Goal: Information Seeking & Learning: Learn about a topic

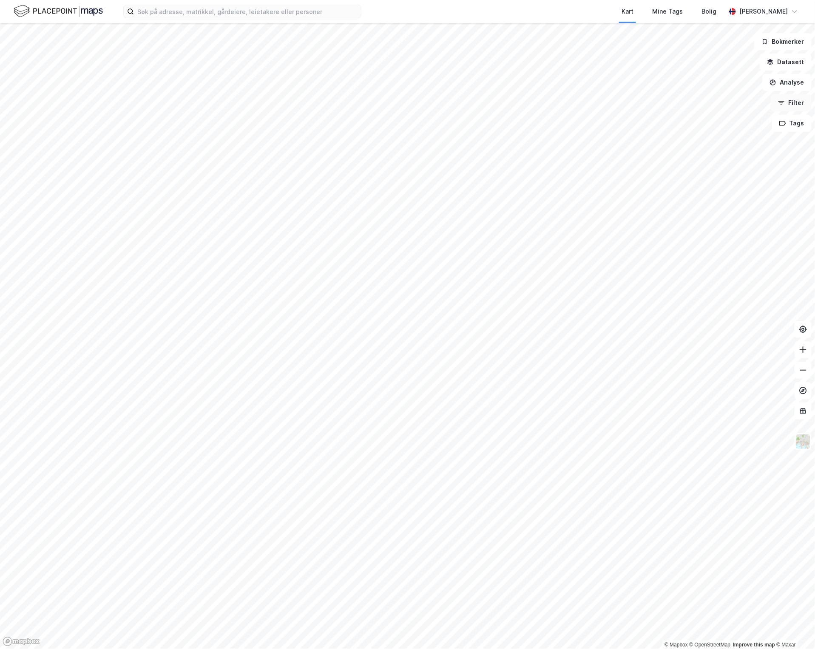
click at [796, 101] on button "Filter" at bounding box center [791, 102] width 41 height 17
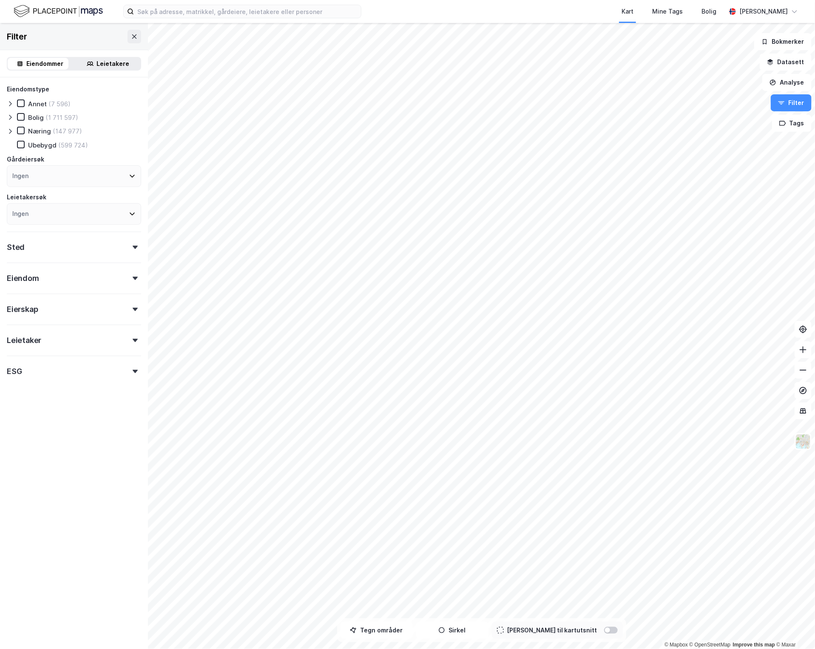
click at [133, 277] on icon at bounding box center [135, 278] width 5 height 3
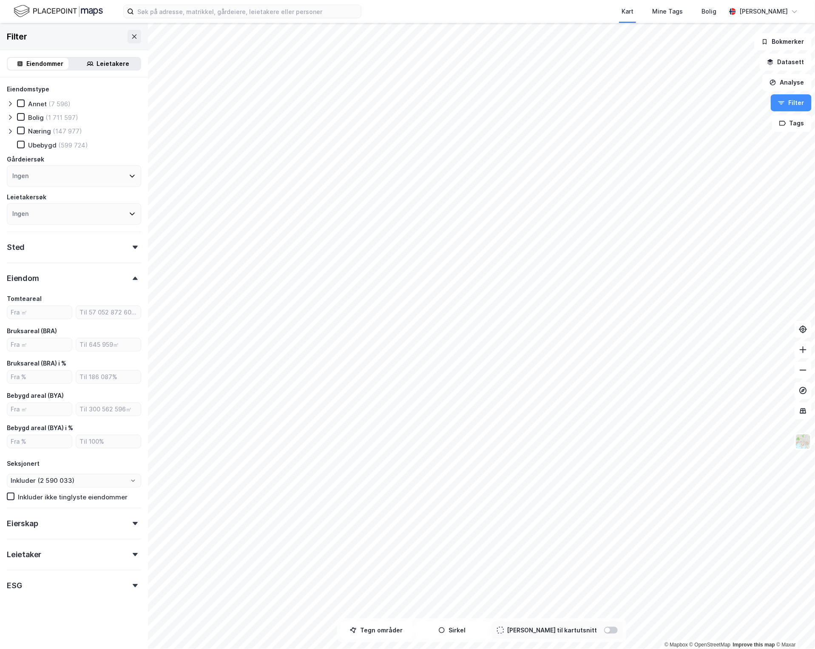
click at [133, 277] on icon at bounding box center [135, 278] width 5 height 3
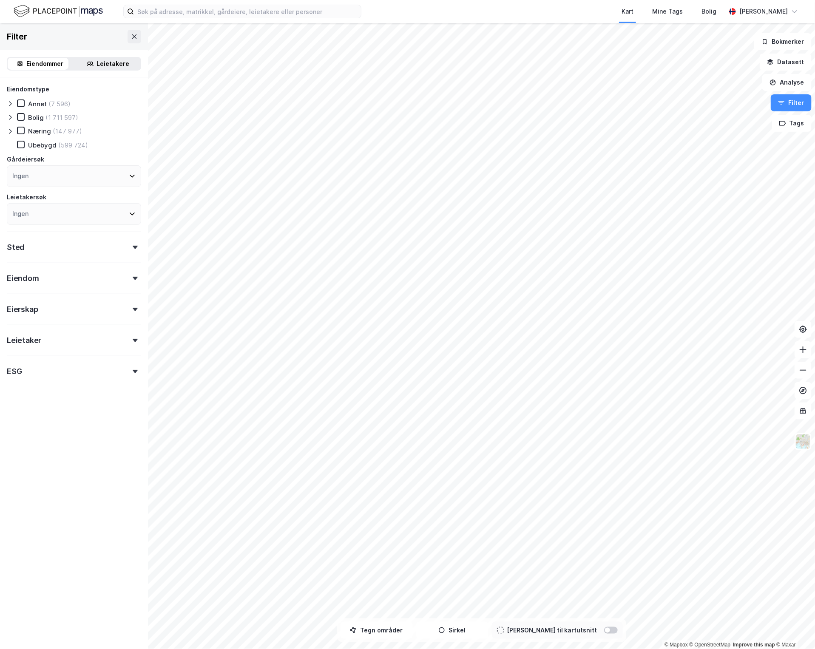
click at [124, 273] on div "Eiendom" at bounding box center [74, 275] width 134 height 24
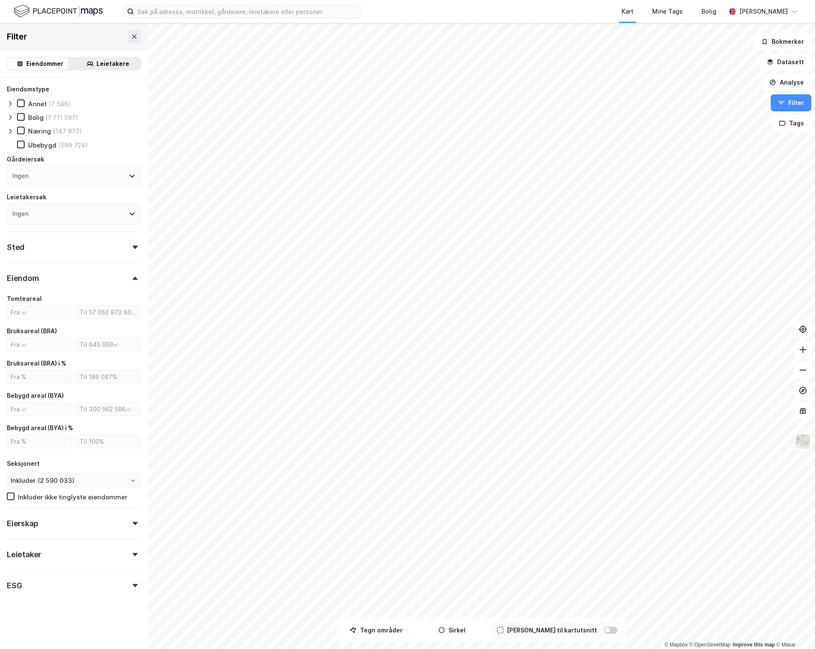
click at [128, 525] on div "Eierskap" at bounding box center [74, 520] width 134 height 24
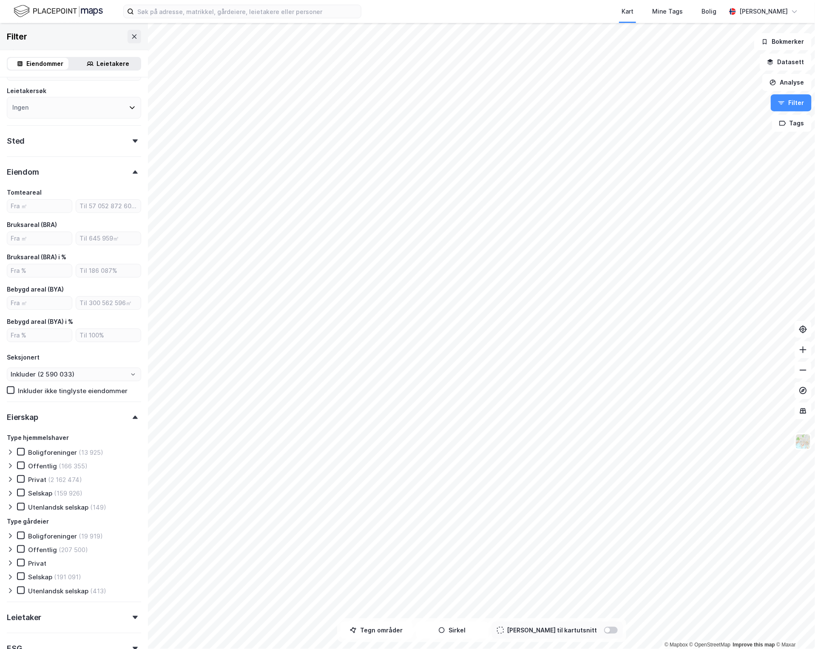
scroll to position [158, 0]
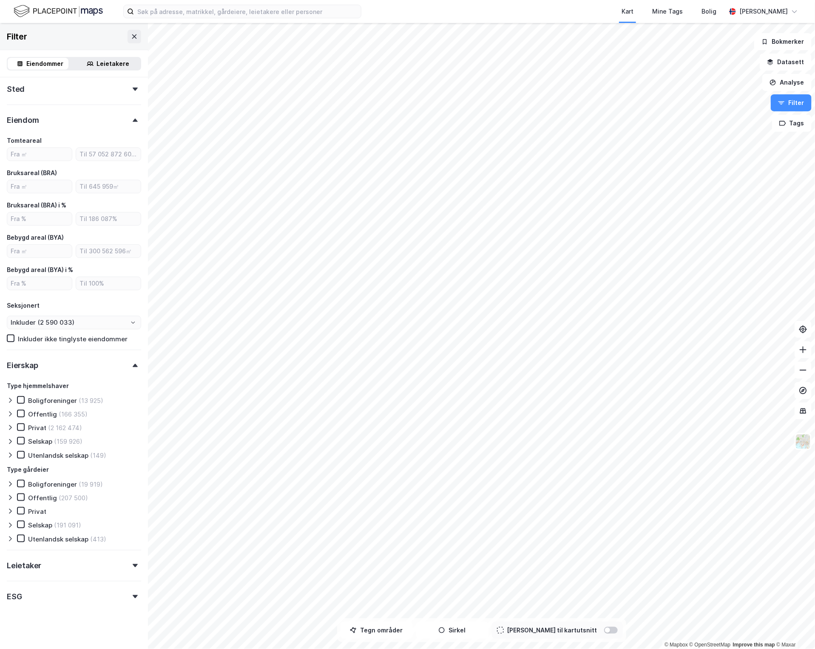
click at [128, 360] on div "Eierskap" at bounding box center [74, 362] width 134 height 24
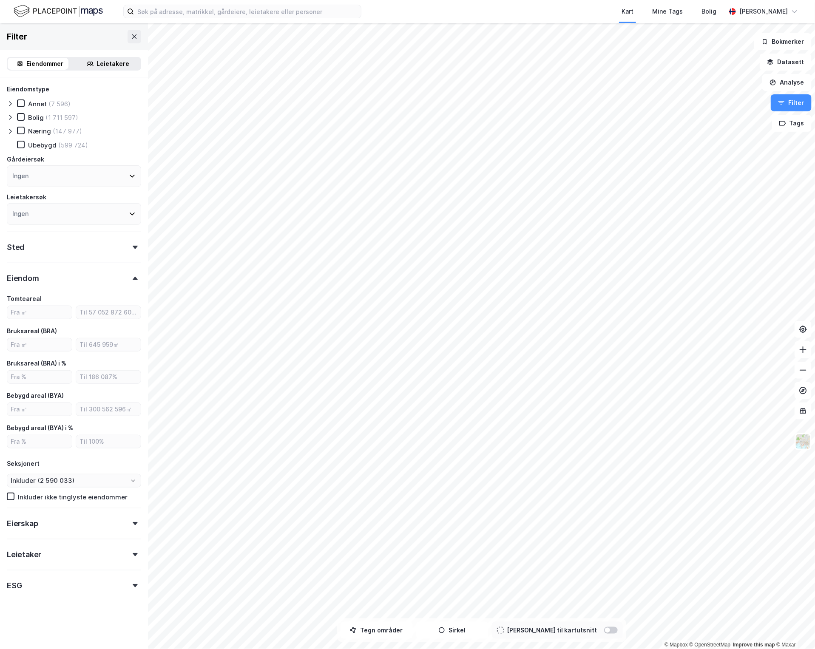
click at [133, 278] on icon at bounding box center [135, 278] width 5 height 3
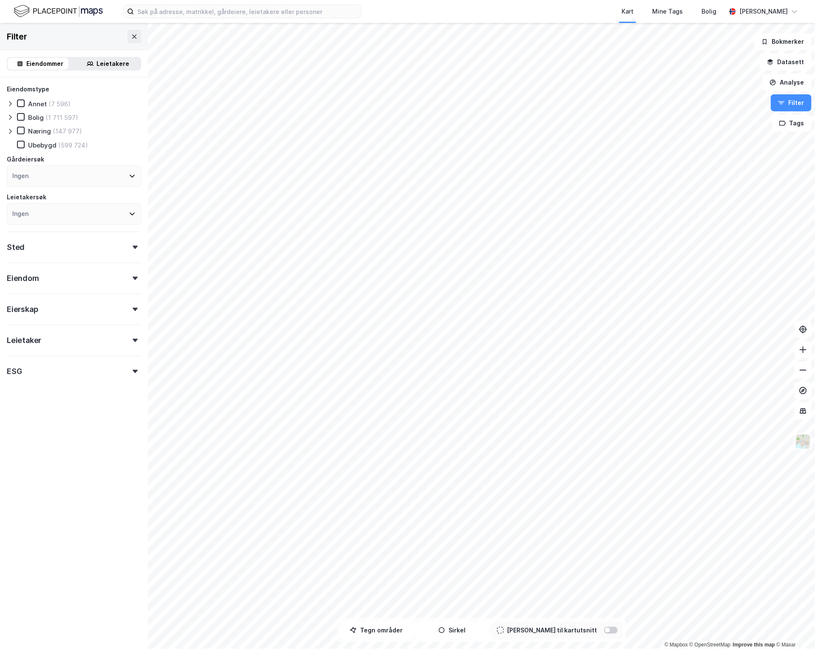
click at [126, 250] on div "Sted" at bounding box center [74, 244] width 134 height 24
click at [18, 133] on div at bounding box center [21, 131] width 8 height 8
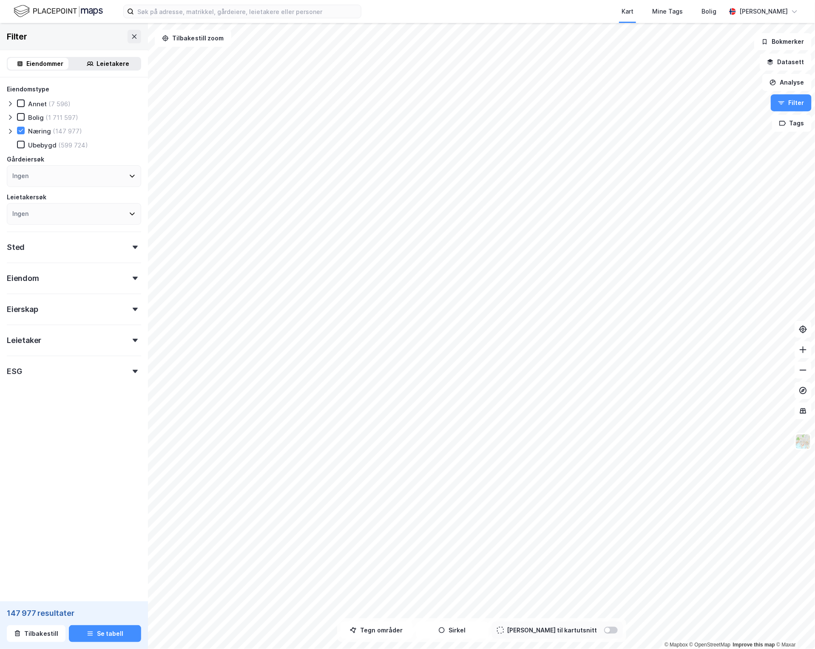
click at [11, 130] on icon at bounding box center [10, 131] width 7 height 7
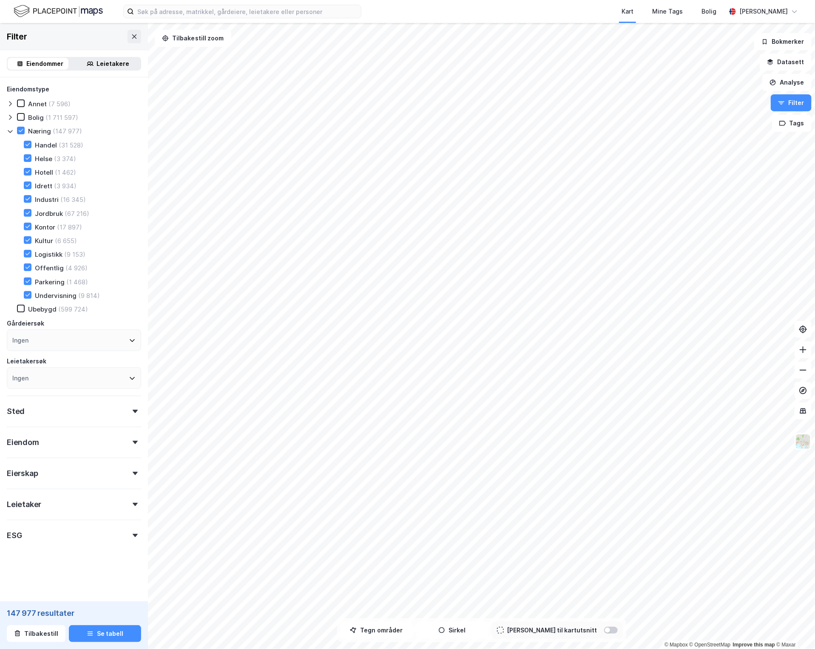
click at [45, 240] on div "Kultur" at bounding box center [44, 241] width 18 height 8
click at [39, 223] on div "Kontor" at bounding box center [45, 227] width 20 height 8
click at [38, 133] on div "Næring" at bounding box center [39, 131] width 23 height 8
click at [22, 128] on icon at bounding box center [21, 131] width 6 height 6
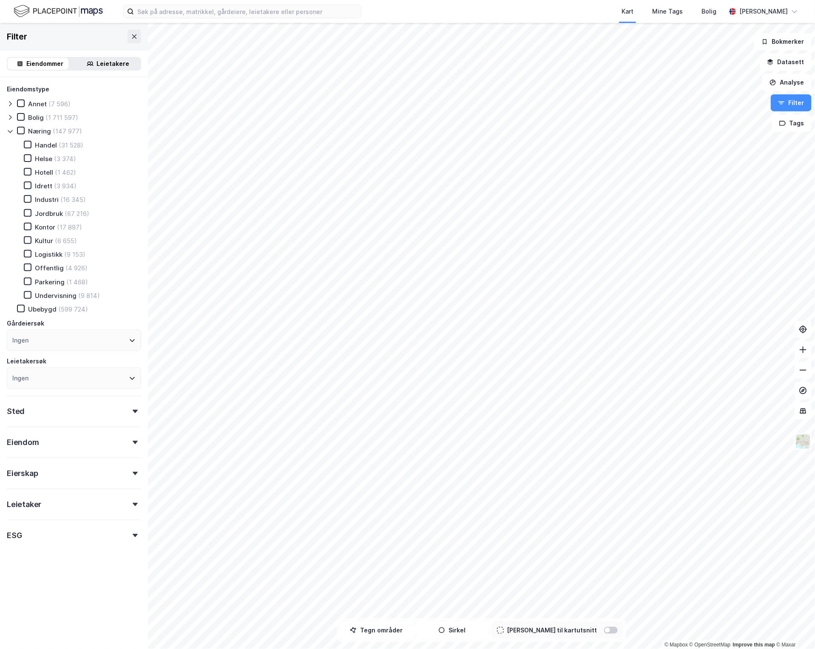
click at [28, 254] on div "Logistikk (9 153)" at bounding box center [50, 254] width 72 height 9
click at [130, 402] on div "Sted" at bounding box center [74, 408] width 134 height 24
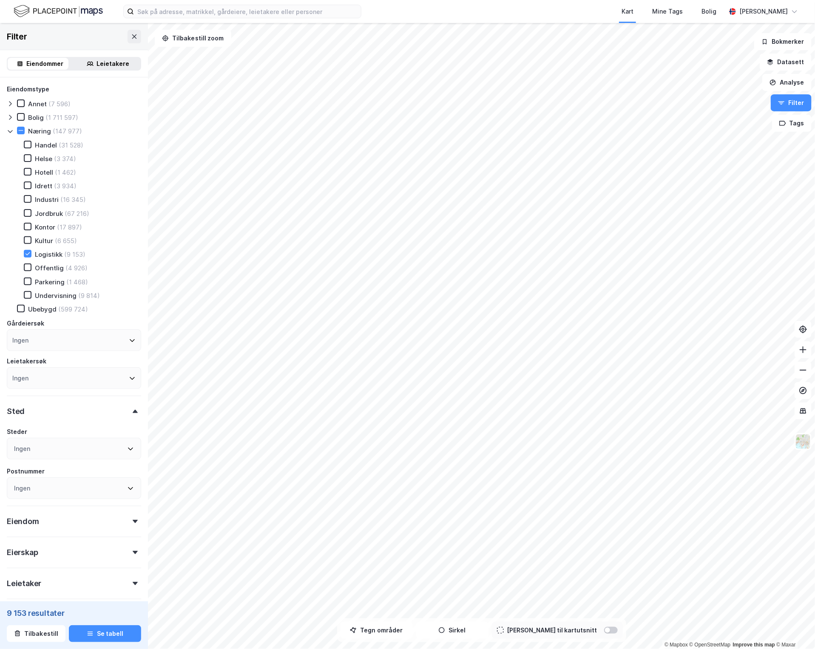
click at [40, 445] on div "Ingen" at bounding box center [74, 449] width 134 height 22
type input "rogaland"
click at [88, 487] on div "(754)" at bounding box center [96, 492] width 16 height 10
click at [19, 491] on icon at bounding box center [17, 492] width 5 height 3
click at [133, 520] on icon at bounding box center [135, 521] width 5 height 3
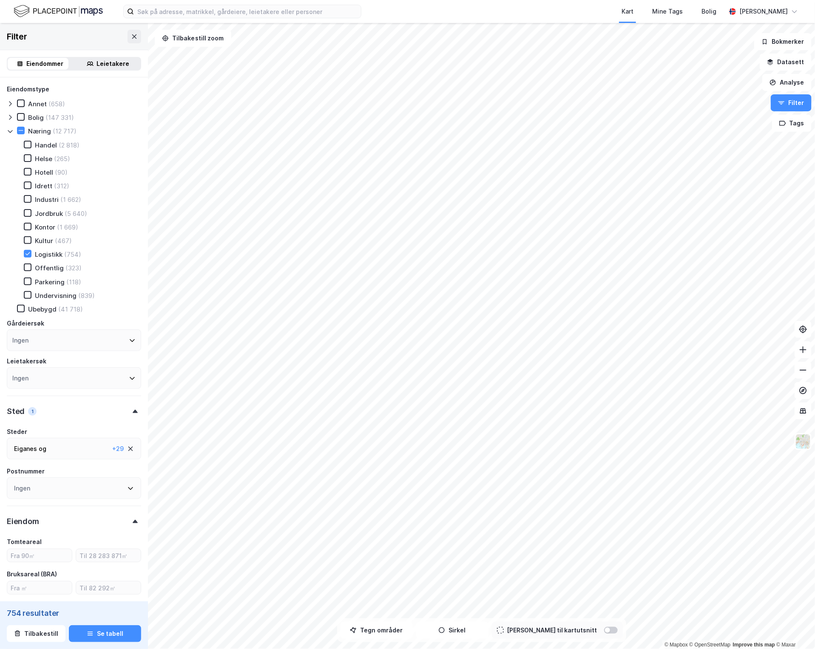
scroll to position [248, 0]
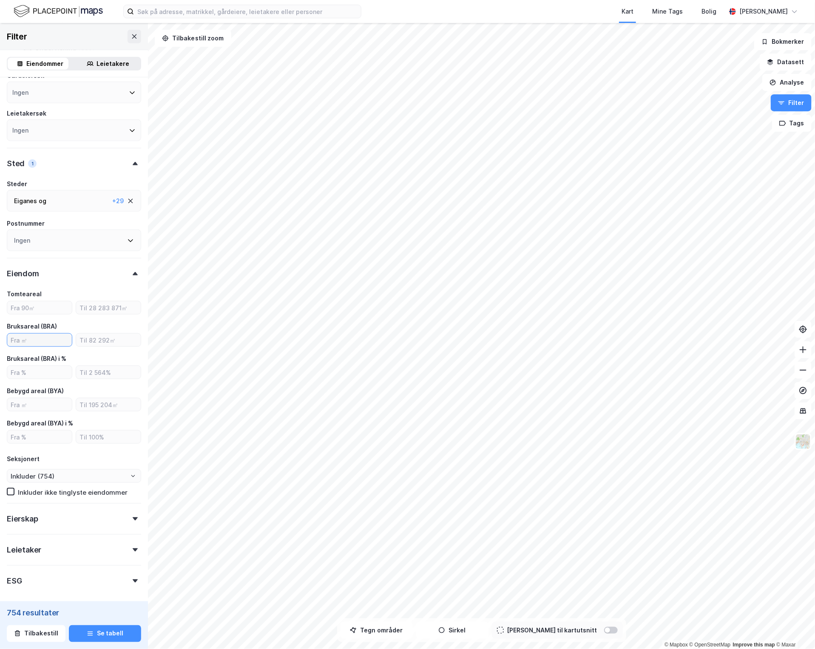
click at [47, 334] on input "number" at bounding box center [39, 340] width 65 height 13
type input "1500"
type input "Inkluder (395)"
type input "1500"
click at [128, 547] on div "Leietaker" at bounding box center [74, 546] width 134 height 24
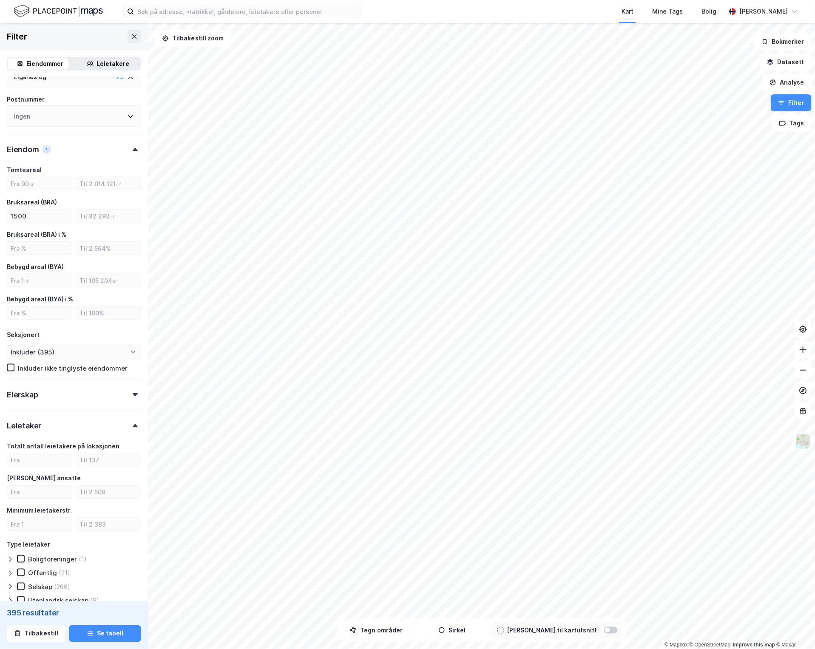
scroll to position [486, 0]
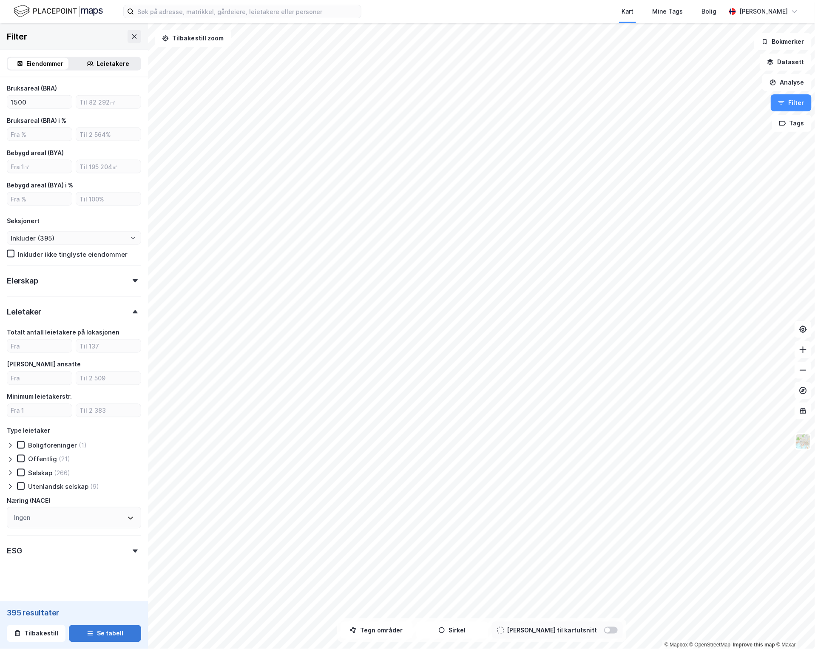
click at [103, 635] on button "Se tabell" at bounding box center [105, 633] width 72 height 17
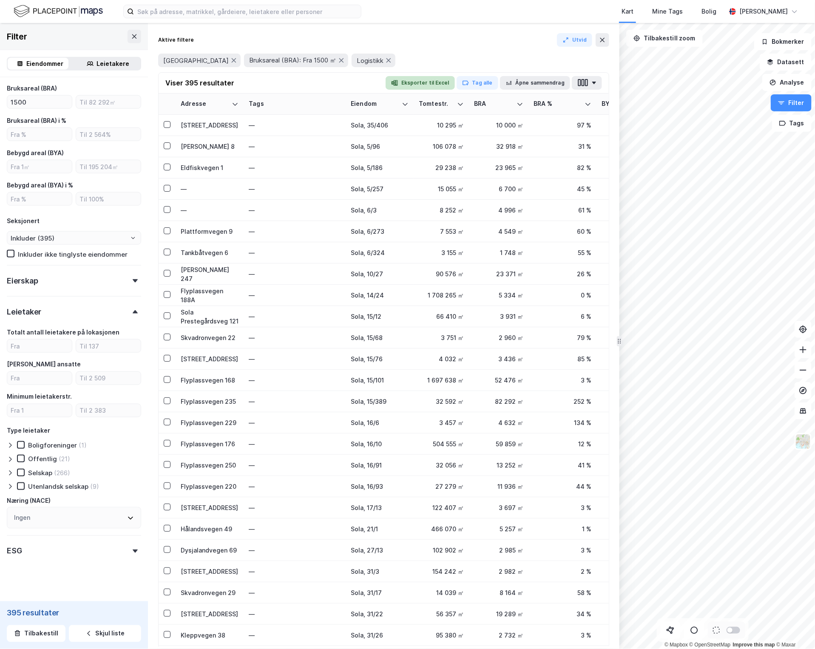
click at [423, 84] on button "Eksporter til Excel" at bounding box center [419, 83] width 69 height 14
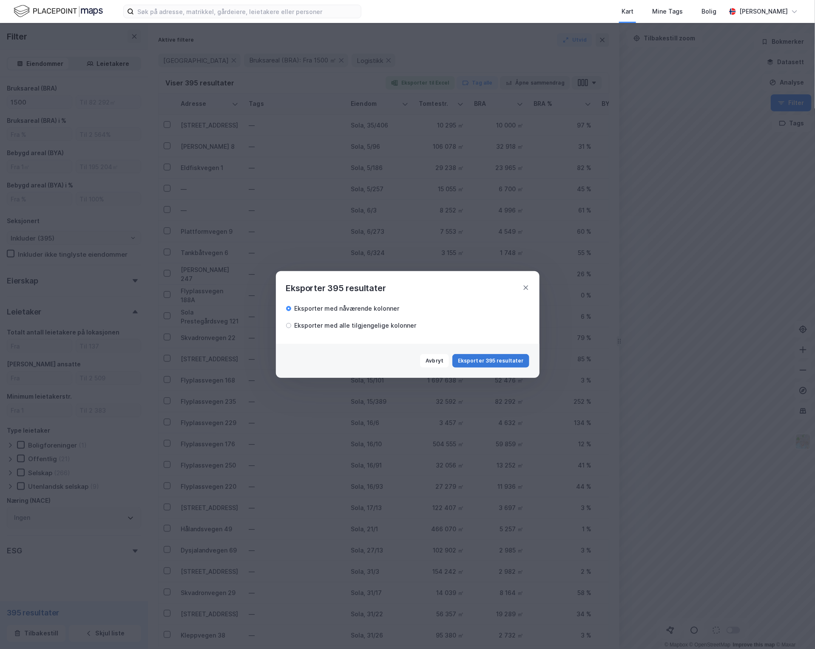
click at [494, 360] on button "Eksporter 395 resultater" at bounding box center [490, 361] width 77 height 14
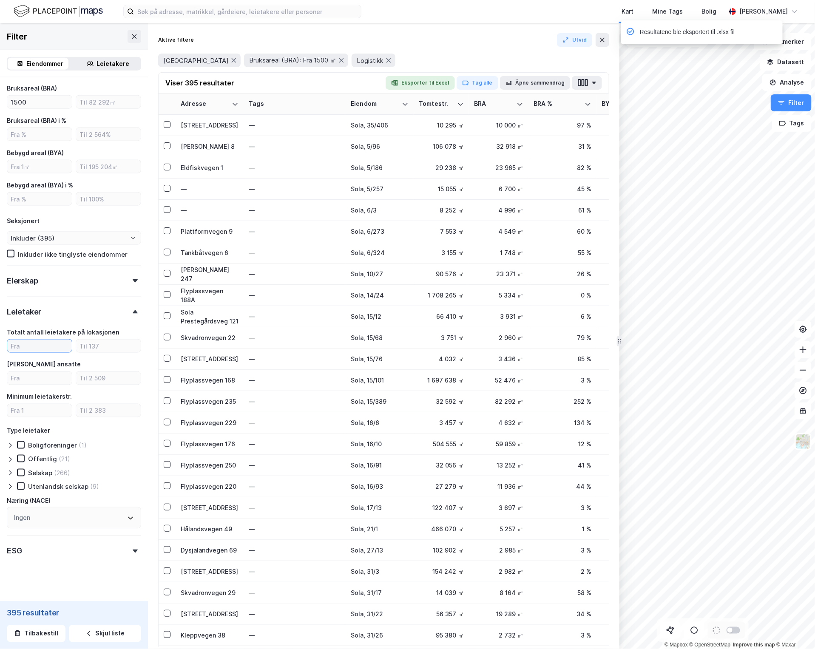
click at [45, 340] on input "number" at bounding box center [39, 346] width 65 height 13
type input "1"
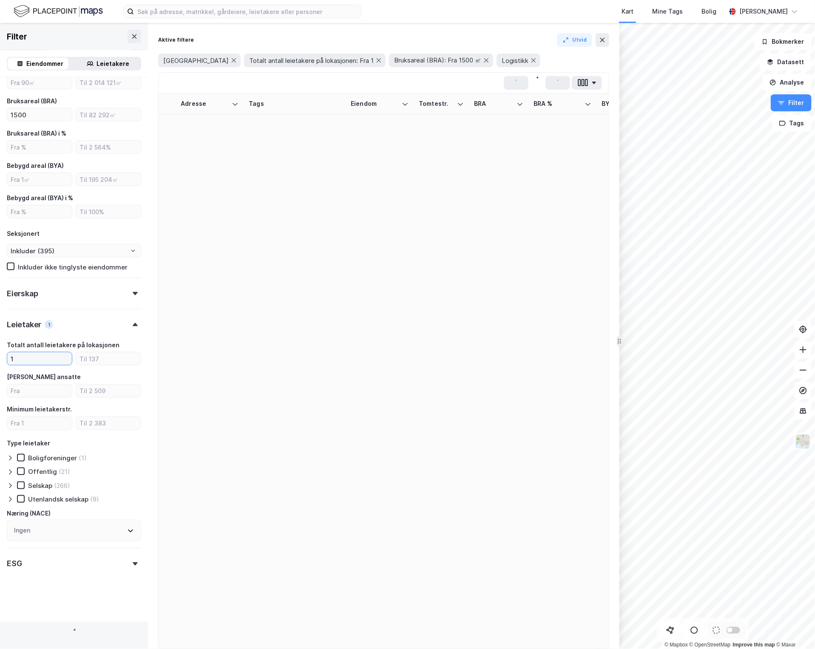
scroll to position [466, 0]
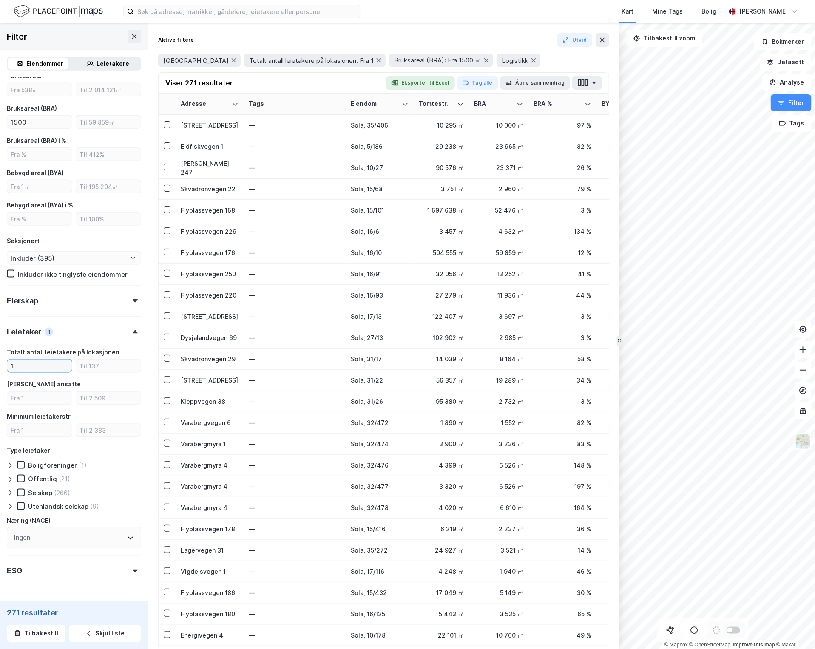
type input "Inkluder (271)"
type input "1"
click at [96, 360] on input "number" at bounding box center [108, 366] width 65 height 13
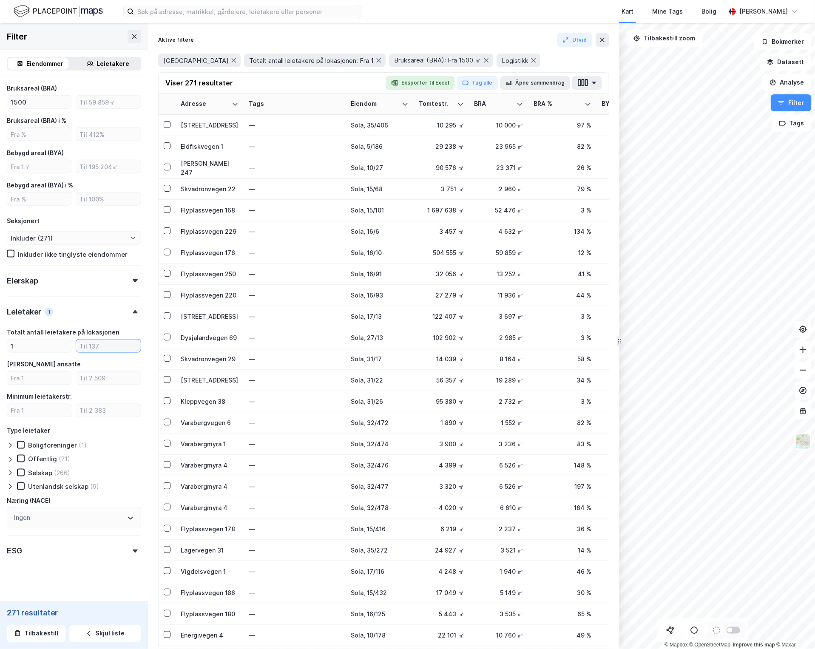
type input "2"
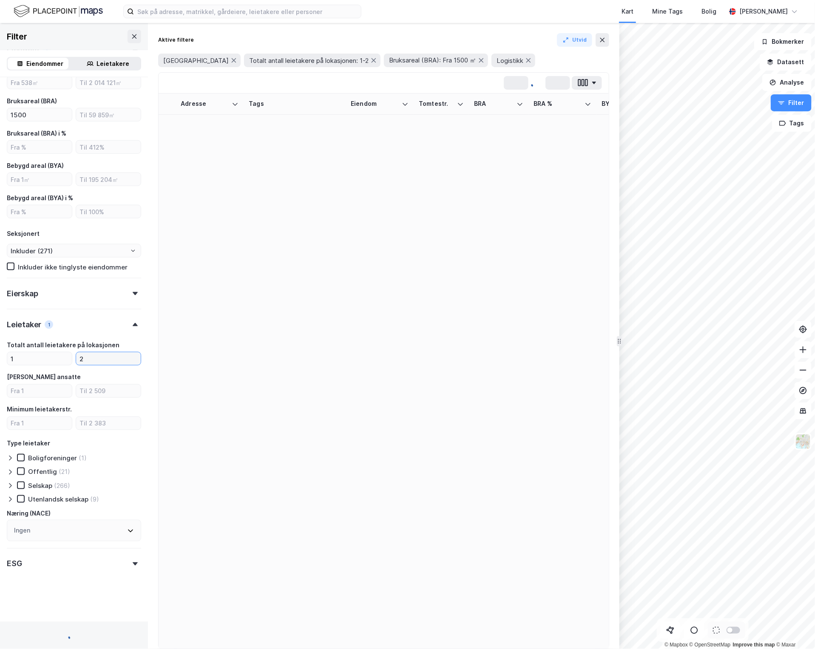
scroll to position [466, 0]
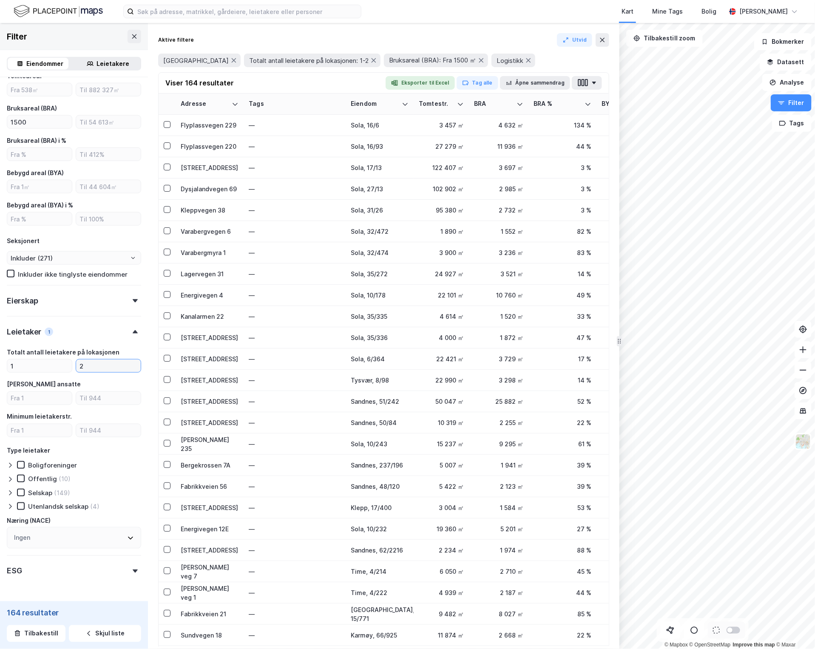
type input "Inkluder (164)"
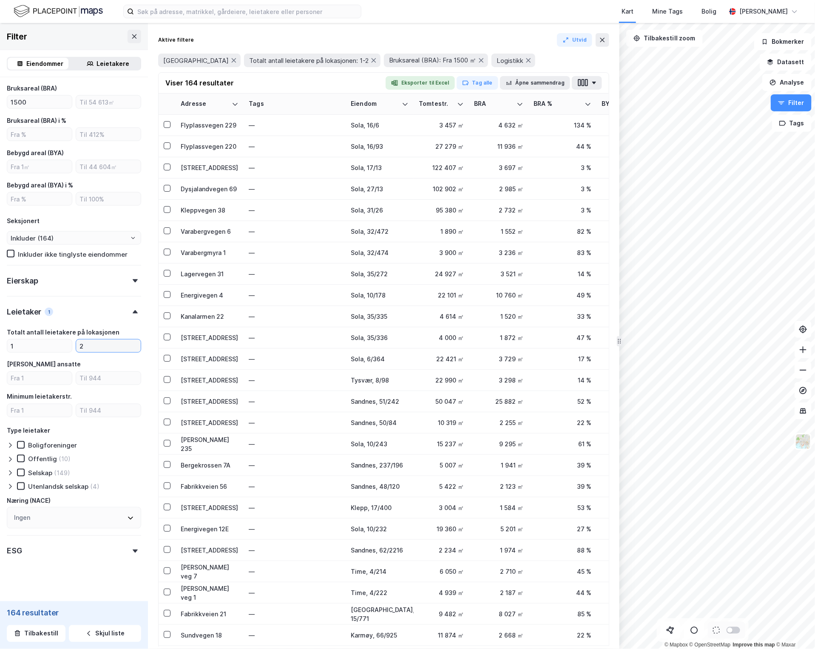
type input "2"
click at [426, 86] on button "Eksporter til Excel" at bounding box center [419, 83] width 69 height 14
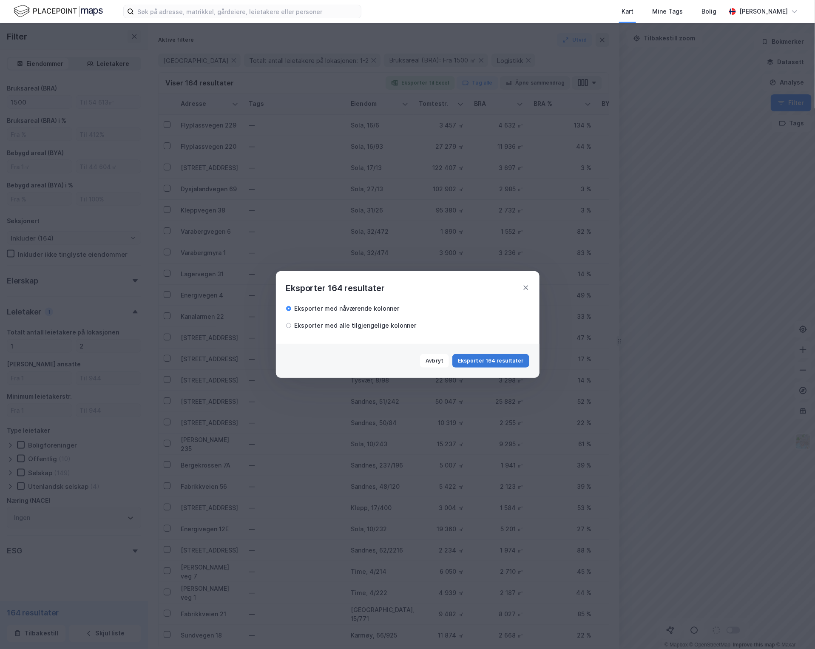
click at [513, 364] on button "Eksporter 164 resultater" at bounding box center [490, 361] width 77 height 14
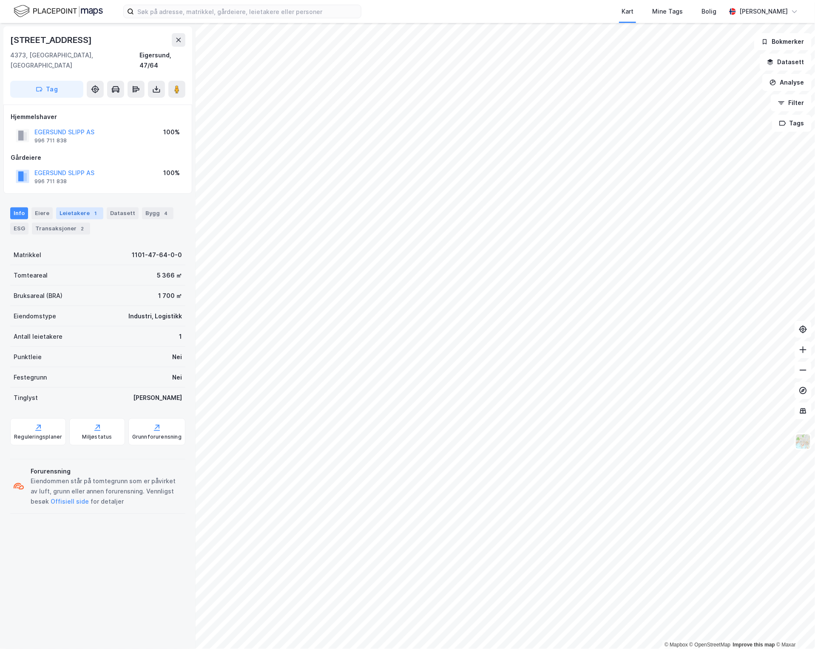
click at [81, 207] on div "Leietakere 1" at bounding box center [79, 213] width 47 height 12
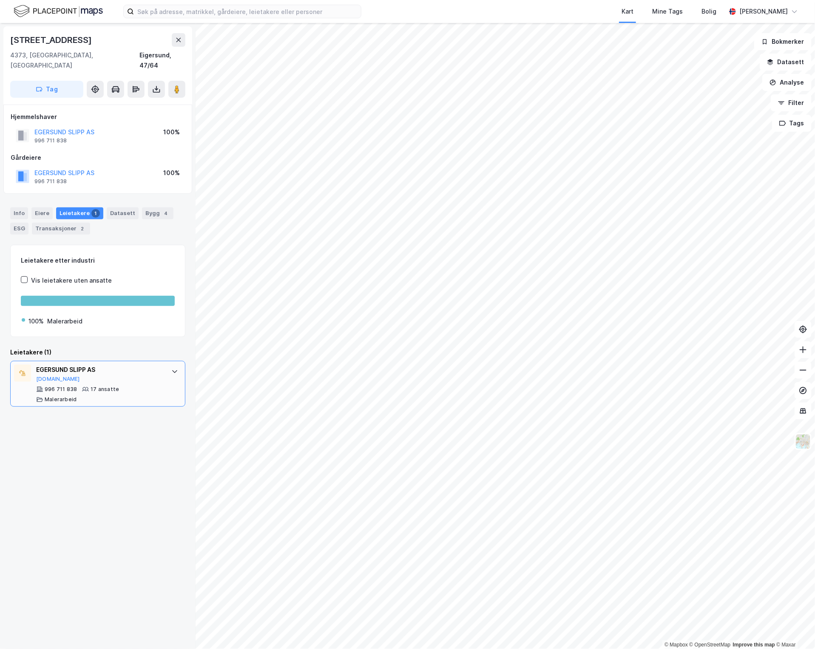
click at [158, 374] on div "EGERSUND SLIPP AS Proff.no 996 711 838 17 ansatte Malerarbeid" at bounding box center [97, 384] width 175 height 46
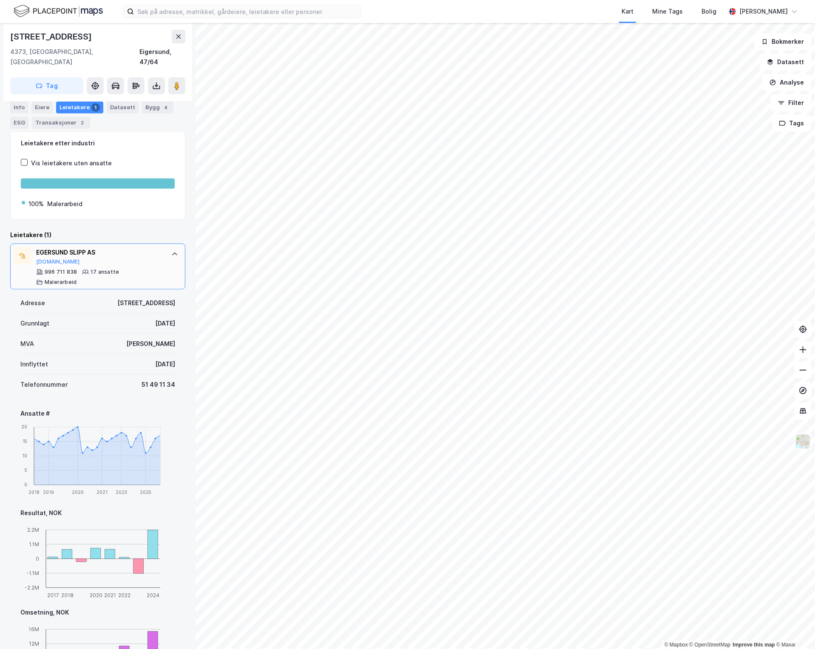
scroll to position [211, 0]
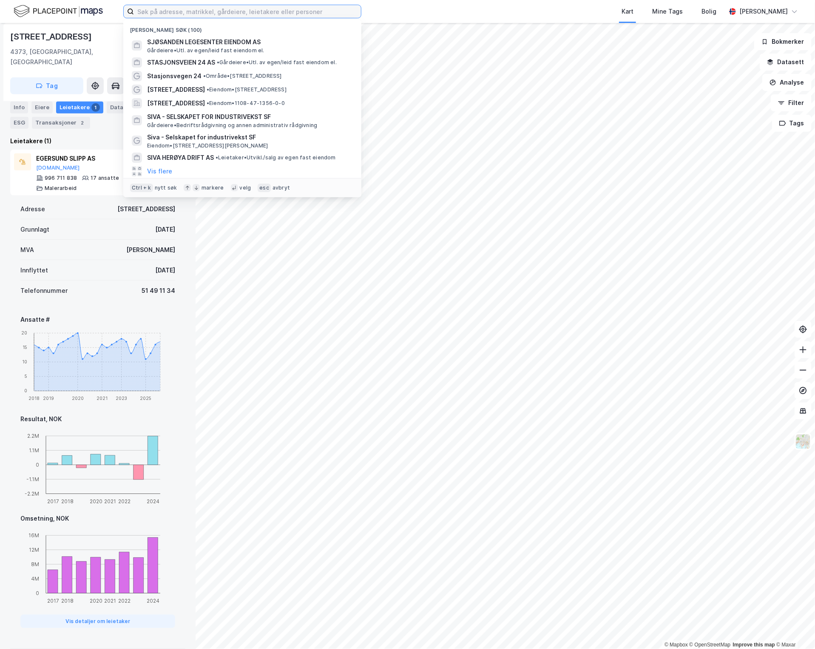
click at [294, 7] on input at bounding box center [247, 11] width 227 height 13
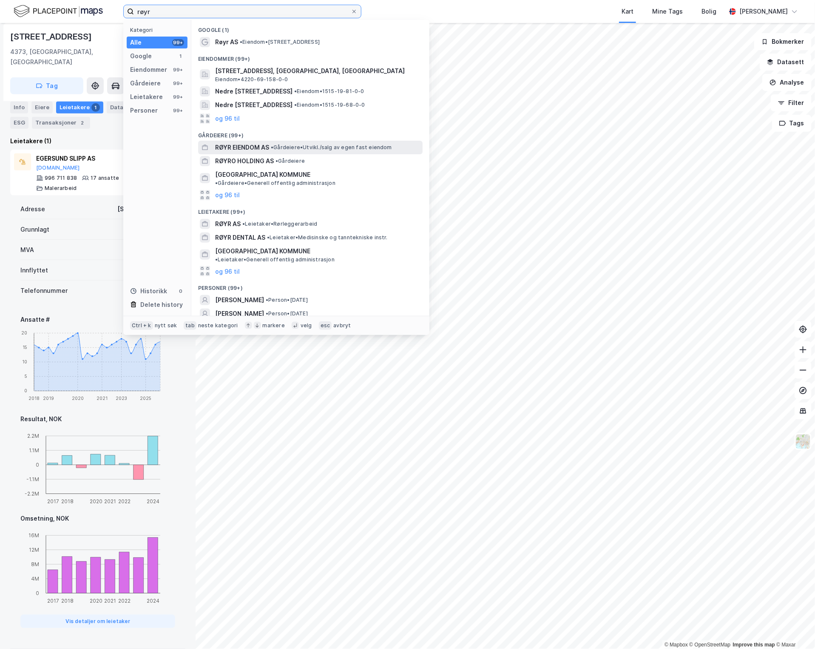
type input "røyr"
click at [297, 145] on span "• Gårdeiere • Utvikl./salg av egen fast eiendom" at bounding box center [331, 147] width 121 height 7
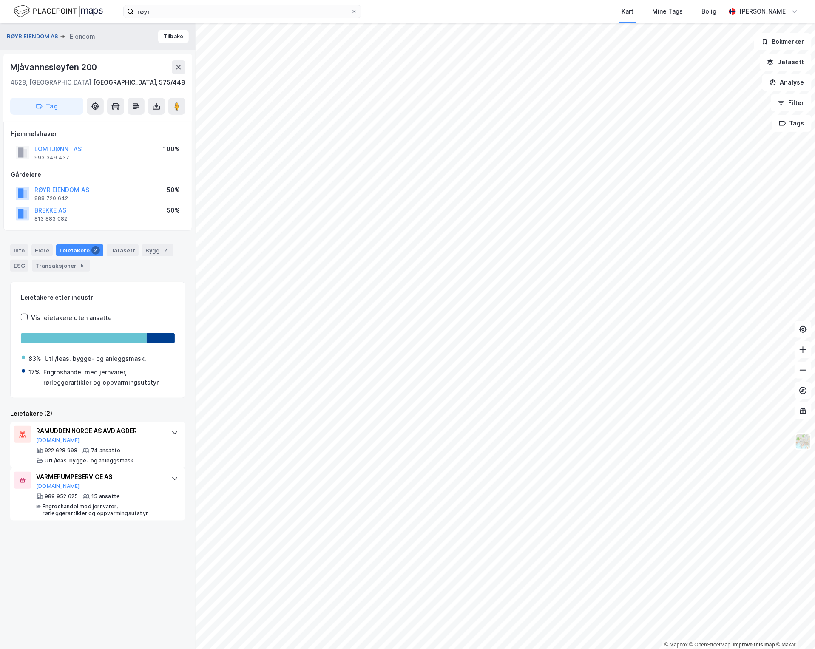
click at [41, 37] on button "RØYR EIENDOM AS" at bounding box center [33, 36] width 53 height 9
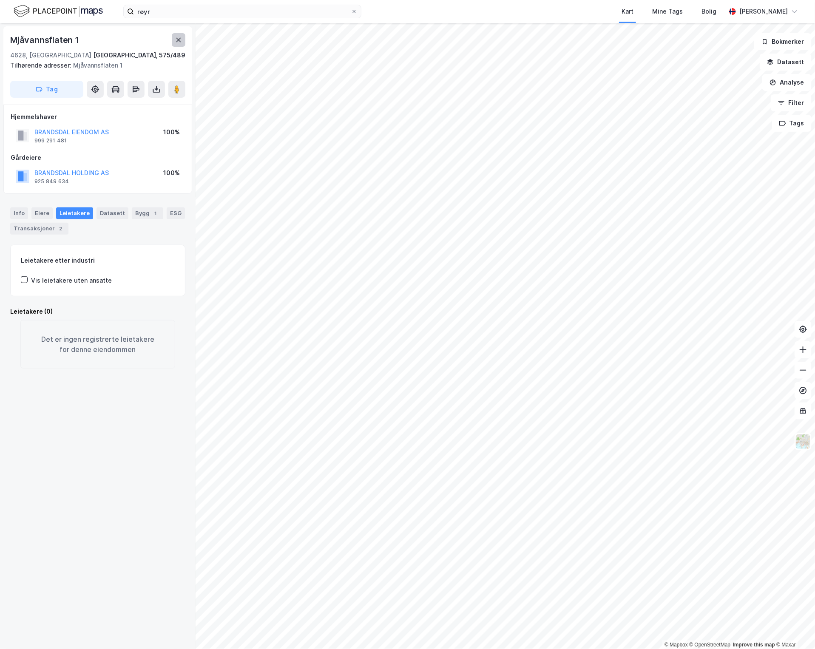
click at [179, 37] on icon at bounding box center [178, 40] width 7 height 7
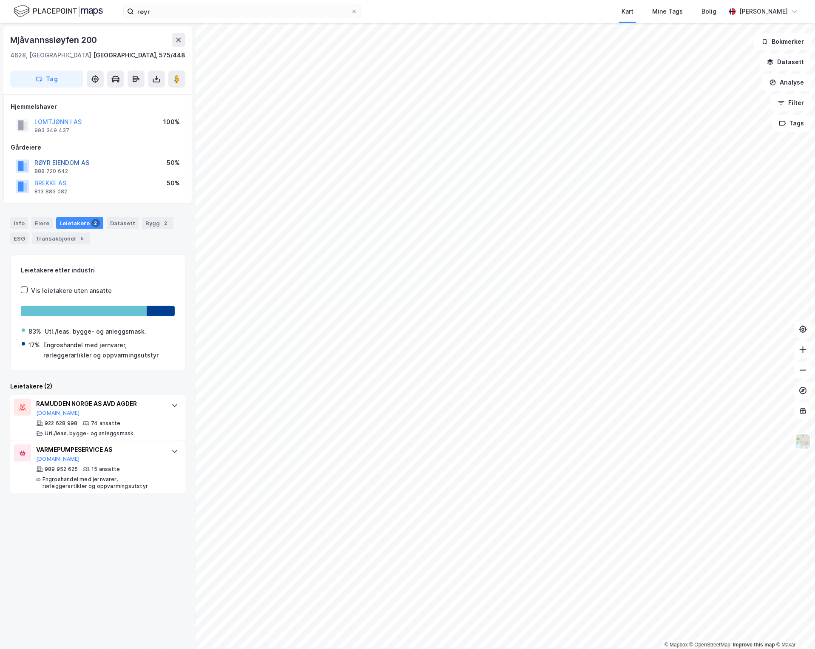
click at [0, 0] on button "RØYR EIENDOM AS" at bounding box center [0, 0] width 0 height 0
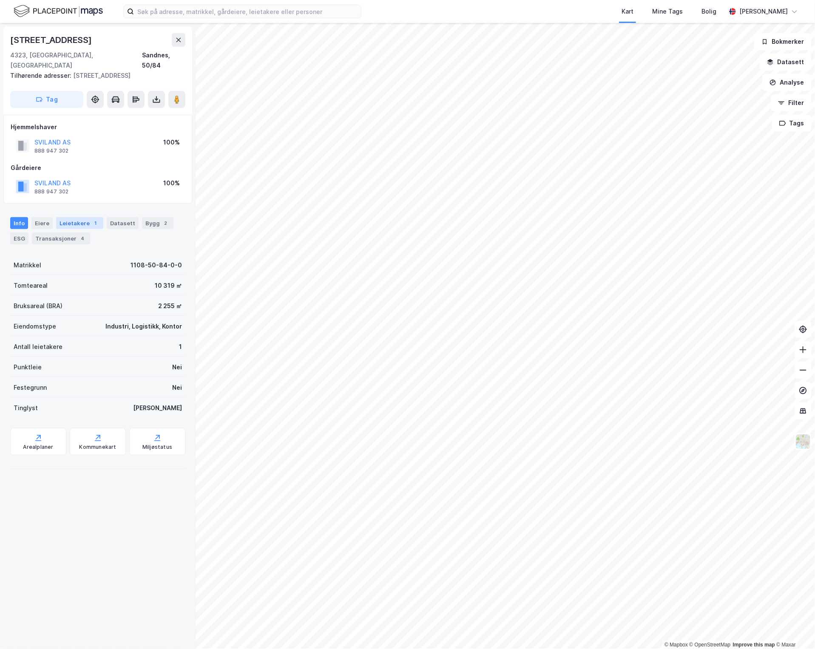
click at [81, 217] on div "Leietakere 1" at bounding box center [79, 223] width 47 height 12
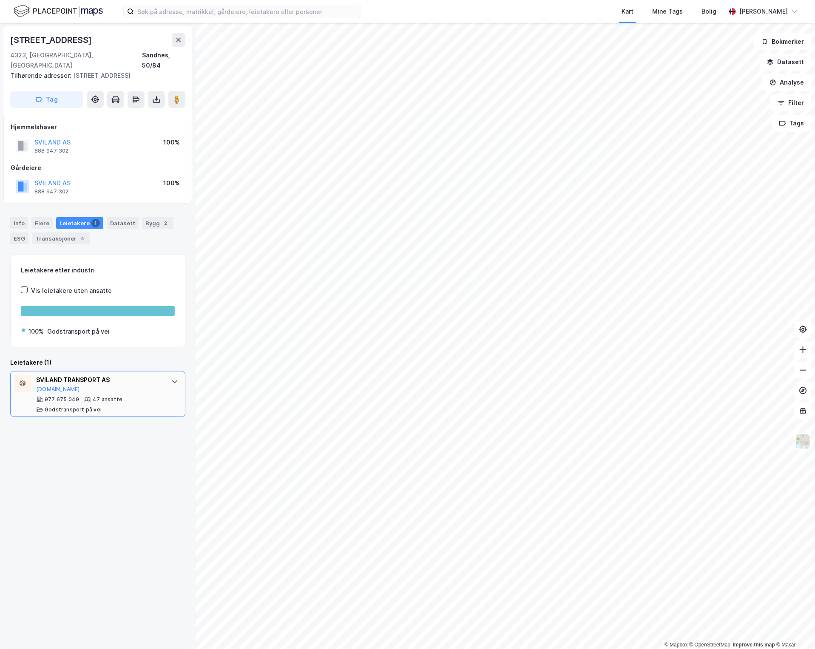
click at [159, 385] on div "SVILAND TRANSPORT AS Proff.no 977 675 049 47 ansatte Godstransport på vei" at bounding box center [97, 394] width 175 height 46
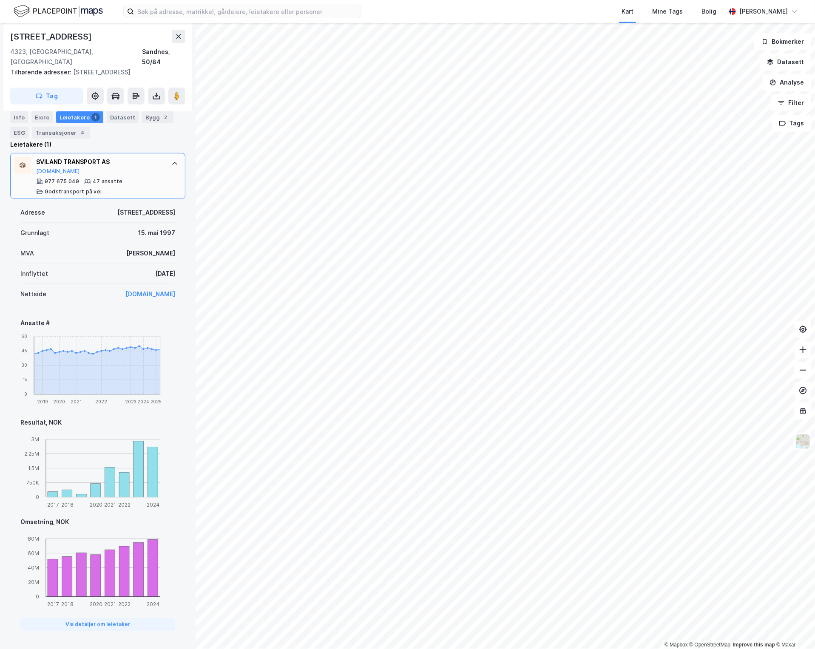
scroll to position [221, 0]
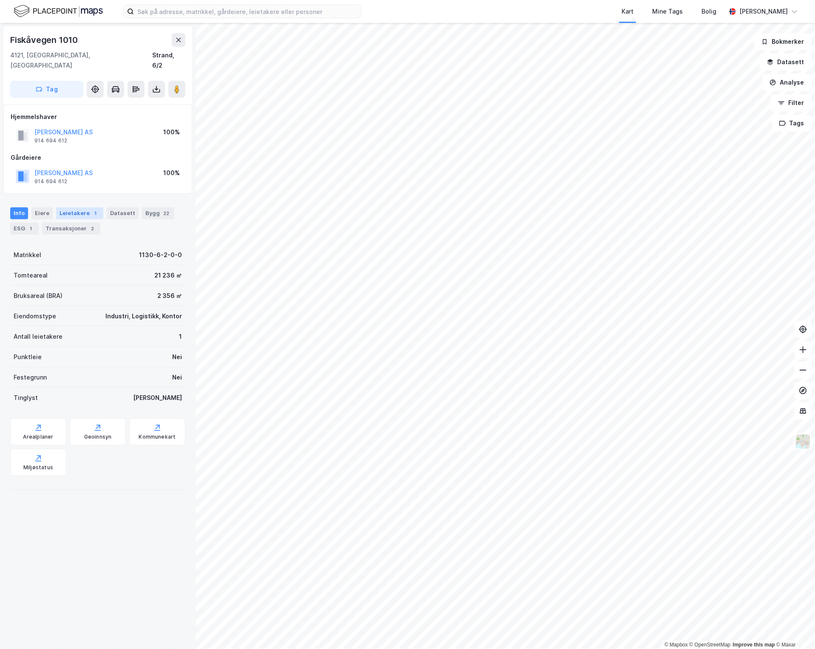
click at [91, 209] on div "1" at bounding box center [95, 213] width 9 height 9
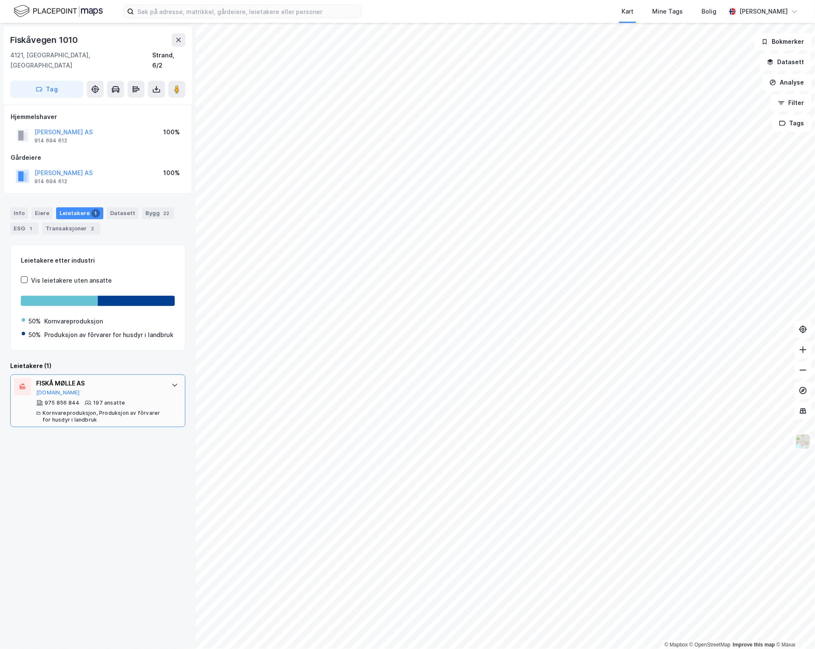
click at [164, 395] on div "FISKÅ MØLLE AS [DOMAIN_NAME] 975 856 844 197 ansatte Kornvareproduksjon, Produk…" at bounding box center [97, 400] width 175 height 53
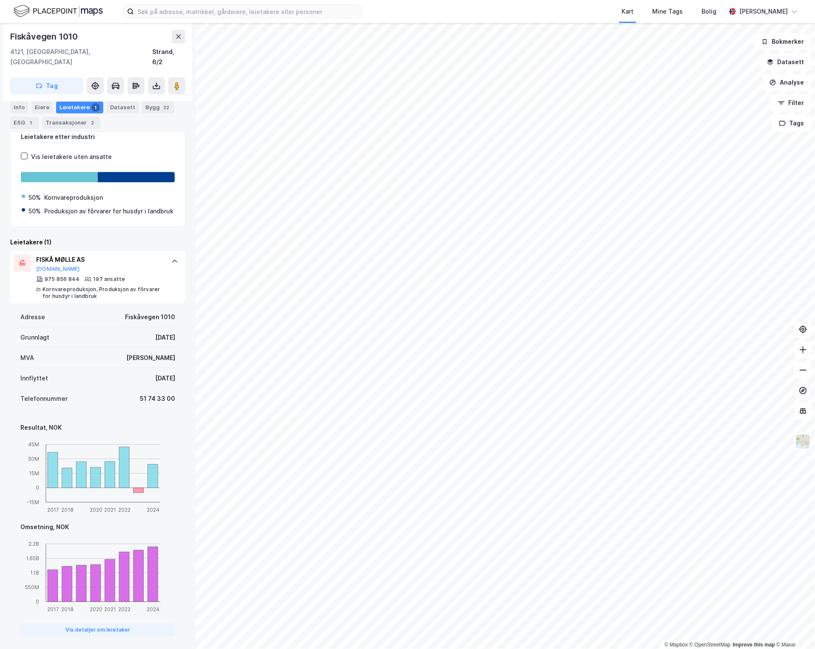
scroll to position [124, 0]
click at [217, 14] on input at bounding box center [247, 11] width 227 height 13
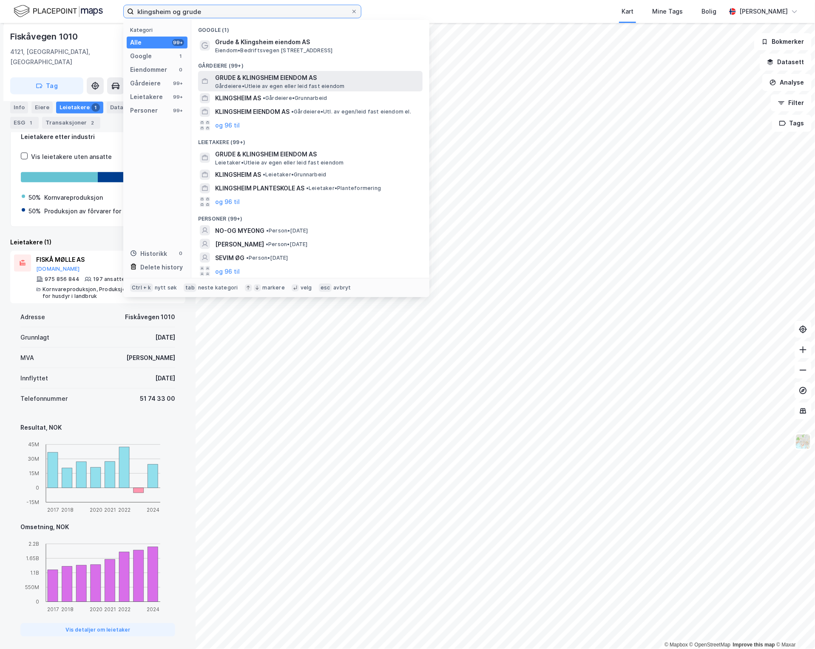
type input "klingsheim og grude"
click at [328, 77] on span "GRUDE & KLINGSHEIM EIENDOM AS" at bounding box center [317, 78] width 204 height 10
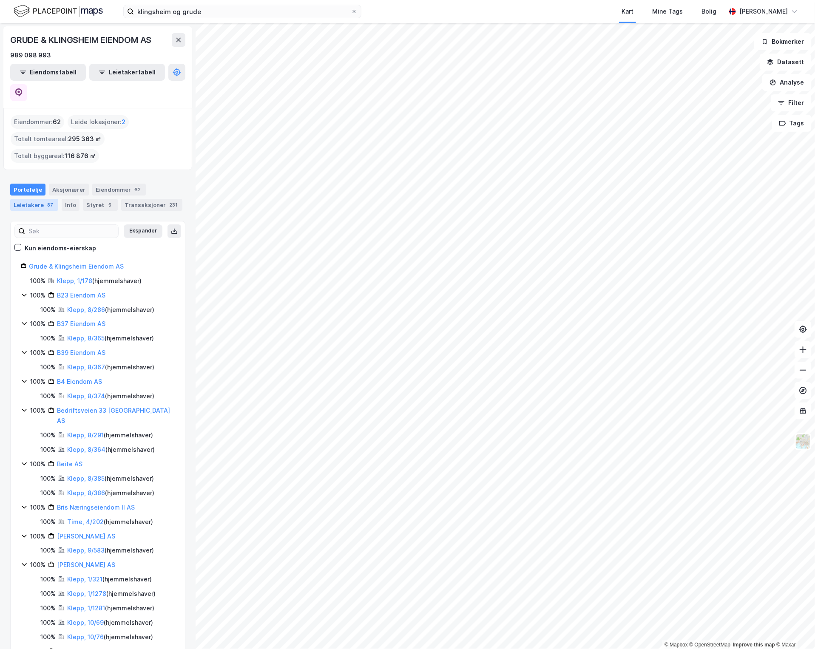
click at [34, 199] on div "Leietakere 87" at bounding box center [34, 205] width 48 height 12
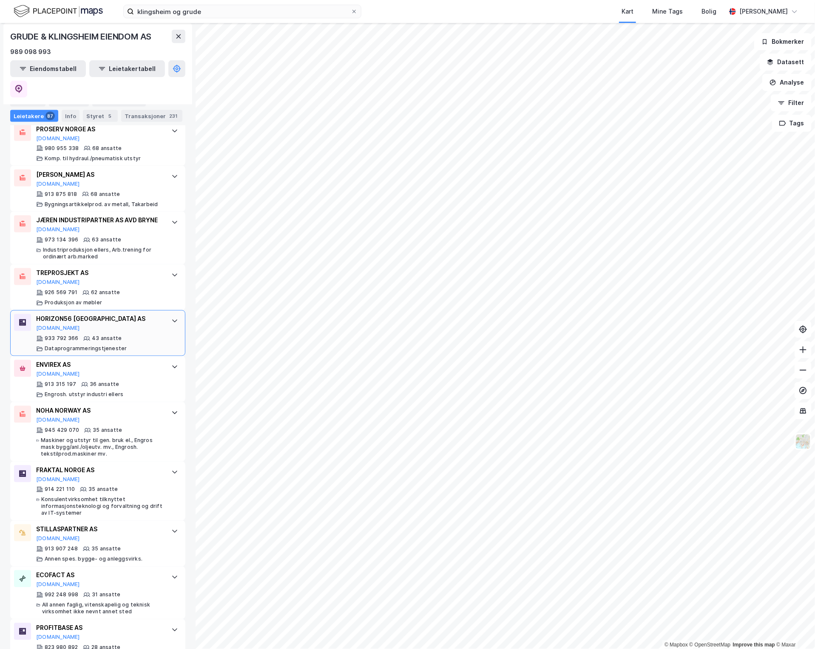
scroll to position [744, 0]
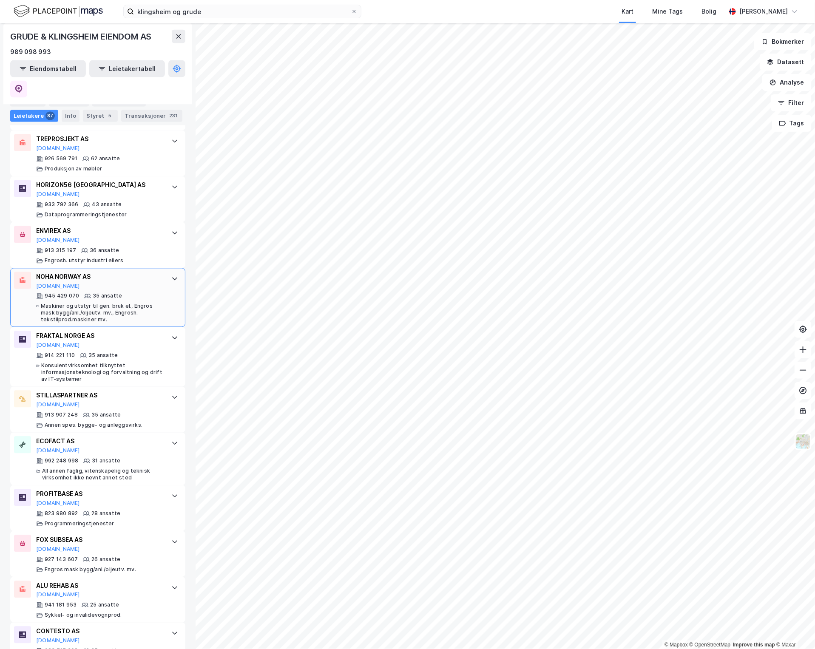
click at [120, 280] on div "NOHA NORWAY AS Proff.no" at bounding box center [99, 281] width 127 height 18
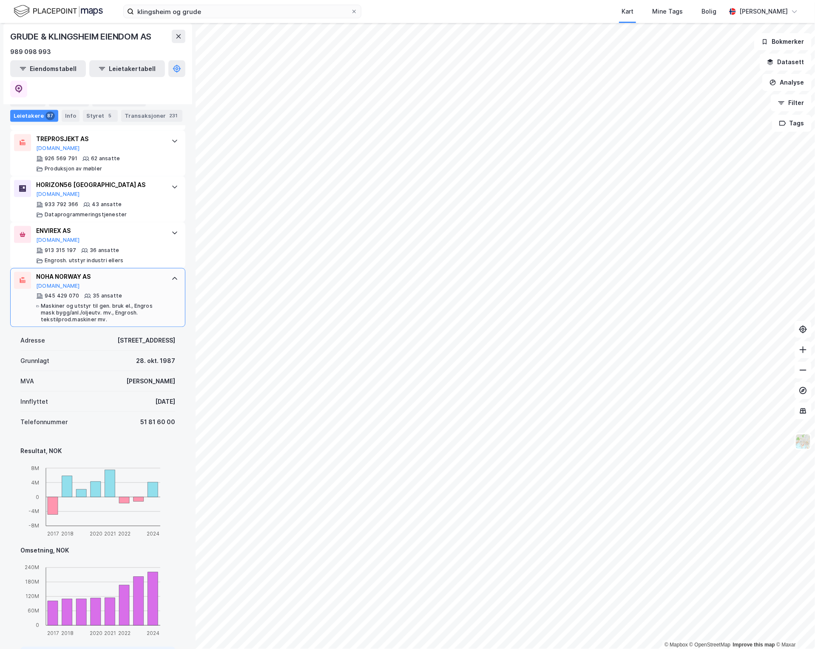
click at [120, 280] on div "NOHA NORWAY AS Proff.no" at bounding box center [99, 281] width 127 height 18
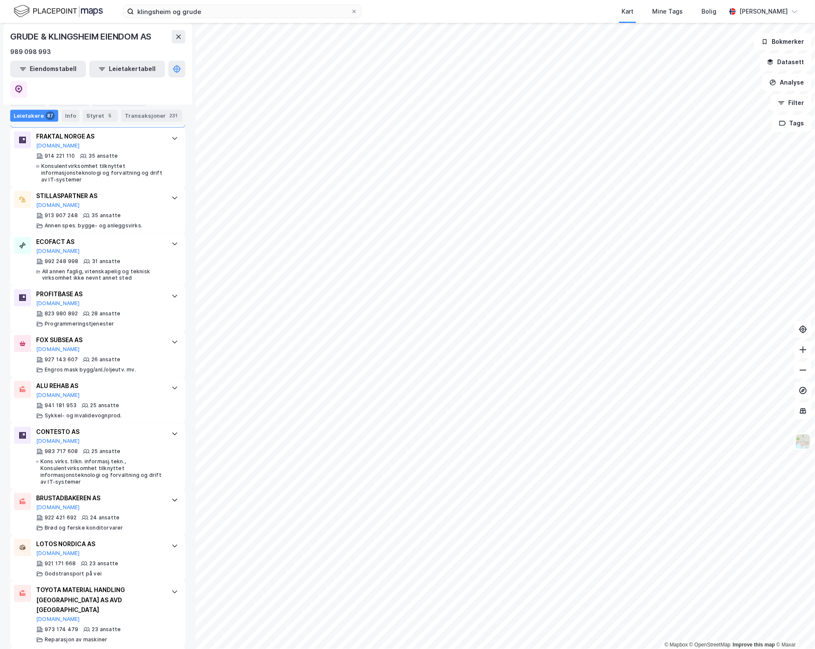
scroll to position [992, 0]
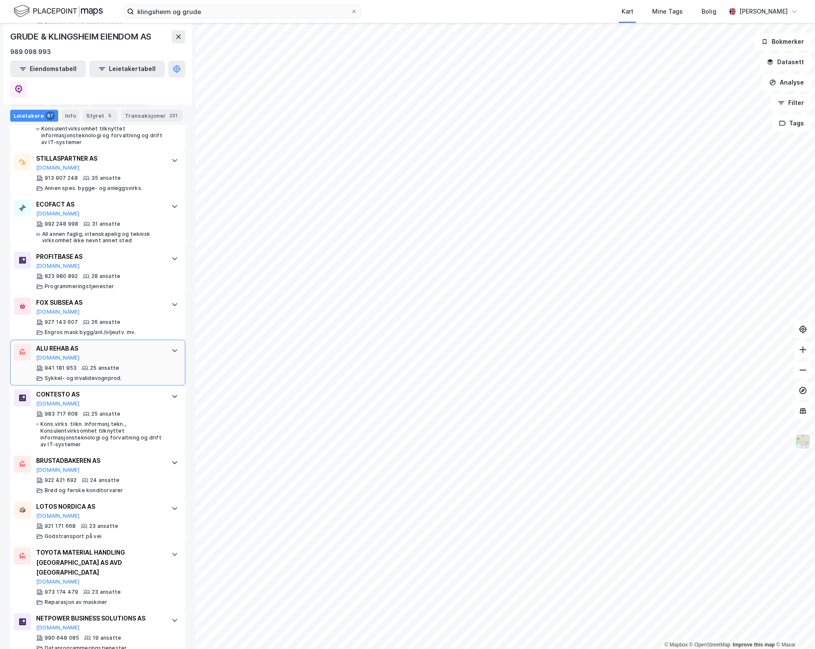
click at [125, 343] on div "ALU REHAB AS Proff.no" at bounding box center [99, 352] width 127 height 18
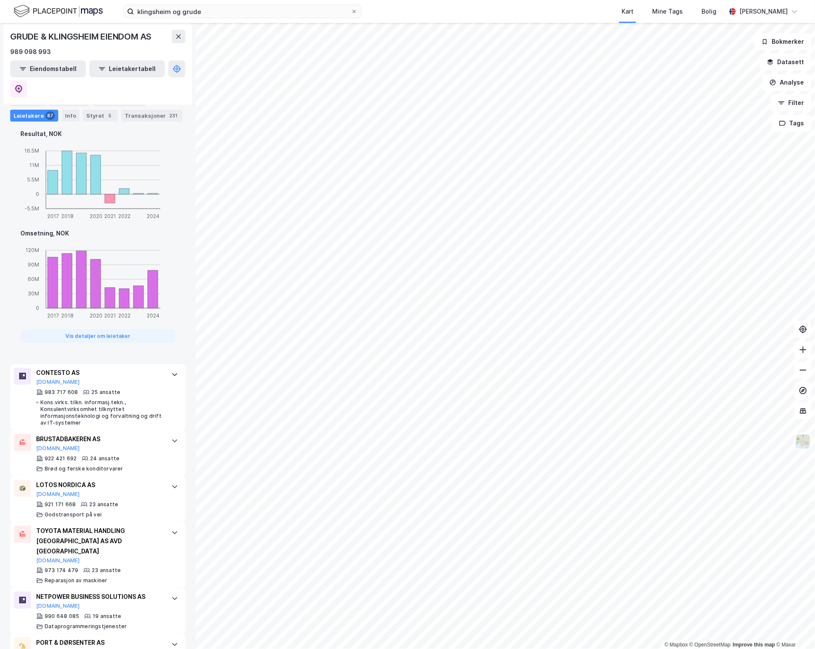
scroll to position [1611, 0]
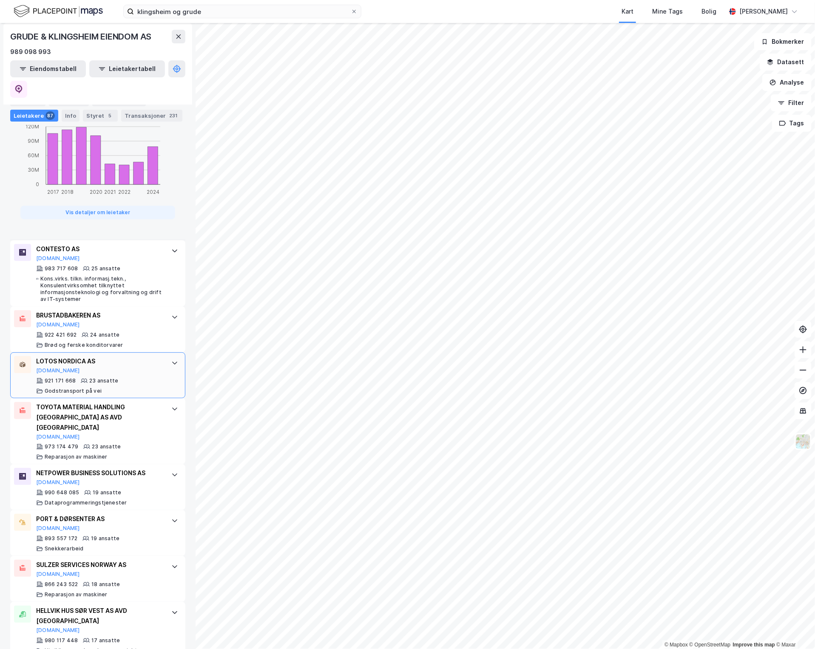
click at [141, 356] on div "LOTOS NORDICA AS Proff.no" at bounding box center [99, 365] width 127 height 18
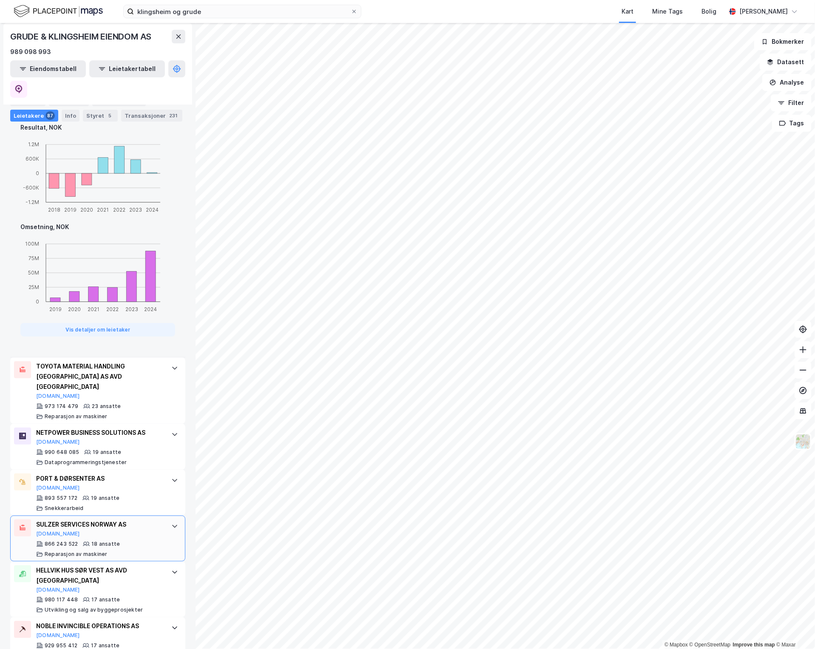
click at [111, 519] on div "SULZER SERVICES NORWAY AS" at bounding box center [99, 524] width 127 height 10
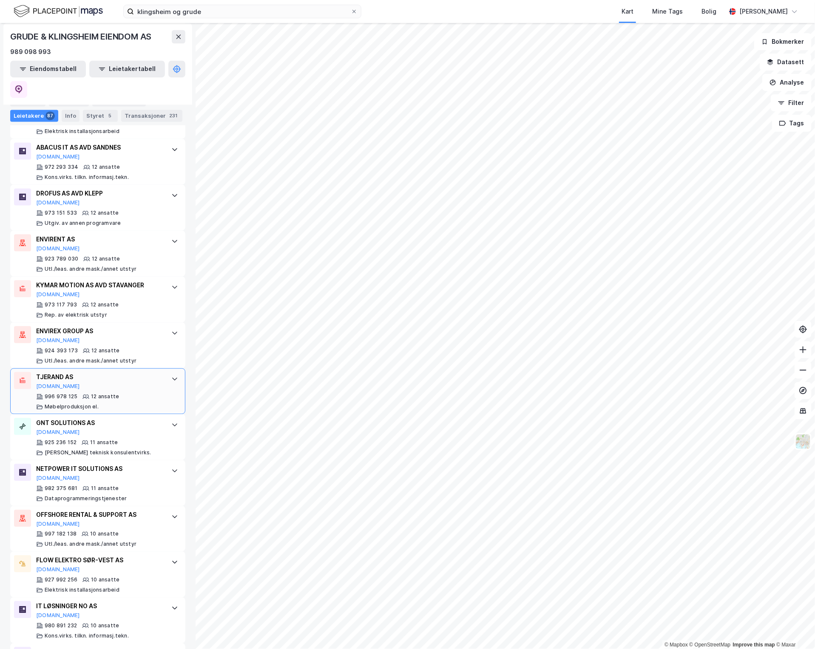
scroll to position [2603, 0]
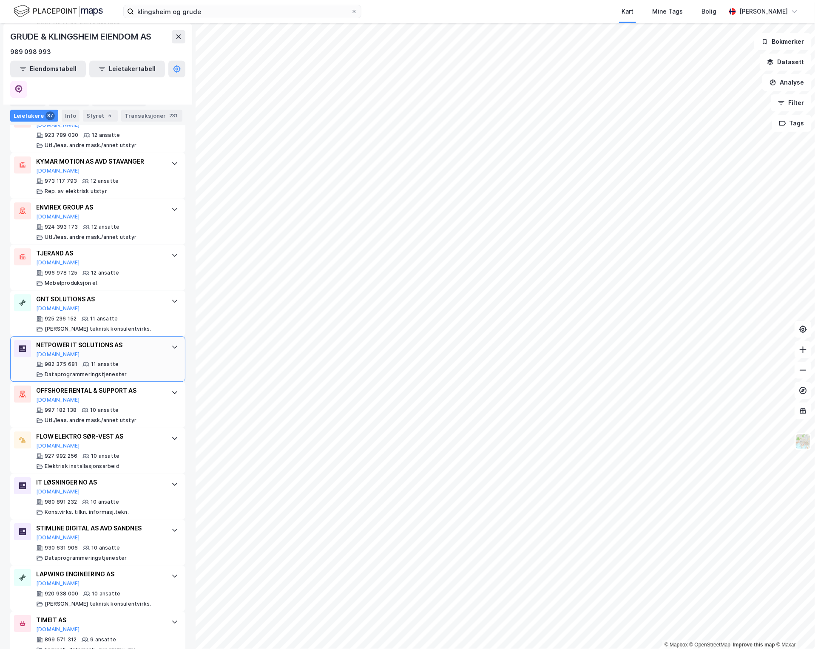
click at [138, 361] on div "982 375 681 11 ansatte Dataprogrammeringstjenester" at bounding box center [99, 369] width 127 height 17
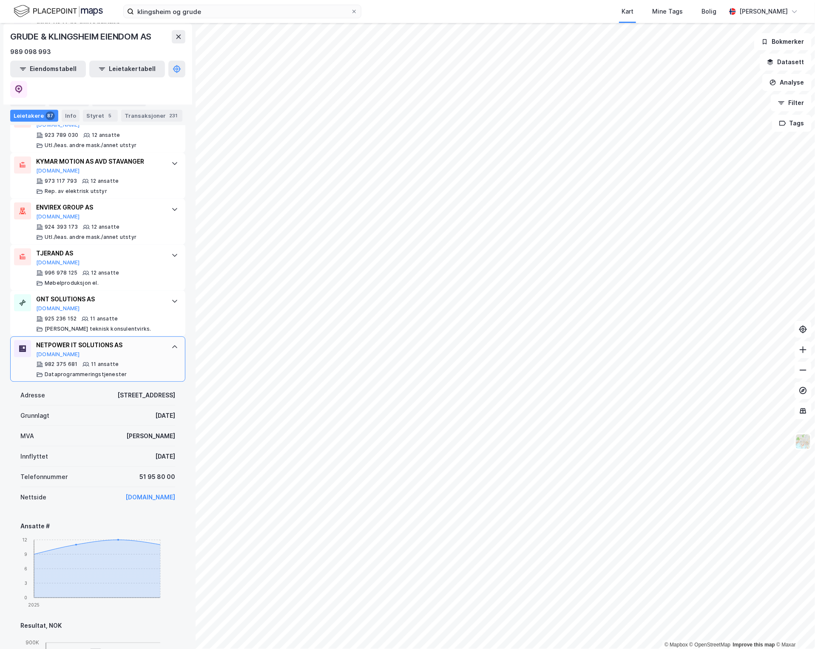
click at [138, 361] on div "982 375 681 11 ansatte Dataprogrammeringstjenester" at bounding box center [99, 369] width 127 height 17
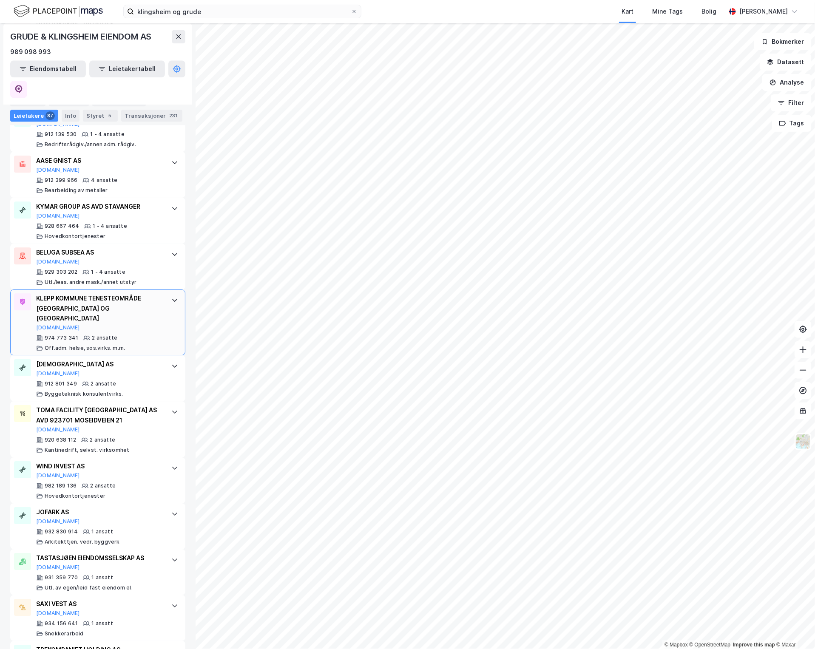
scroll to position [4397, 0]
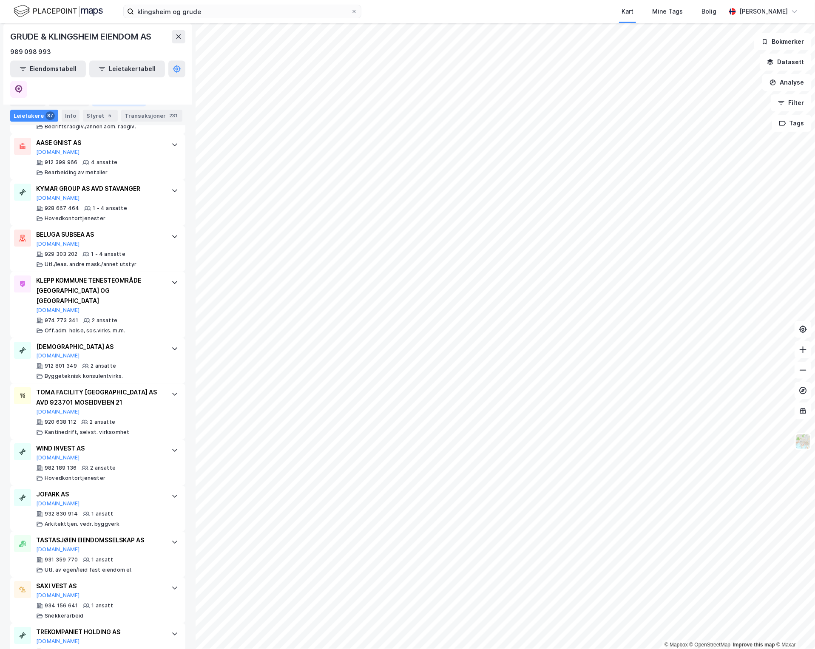
click at [133, 101] on div "62" at bounding box center [138, 100] width 10 height 9
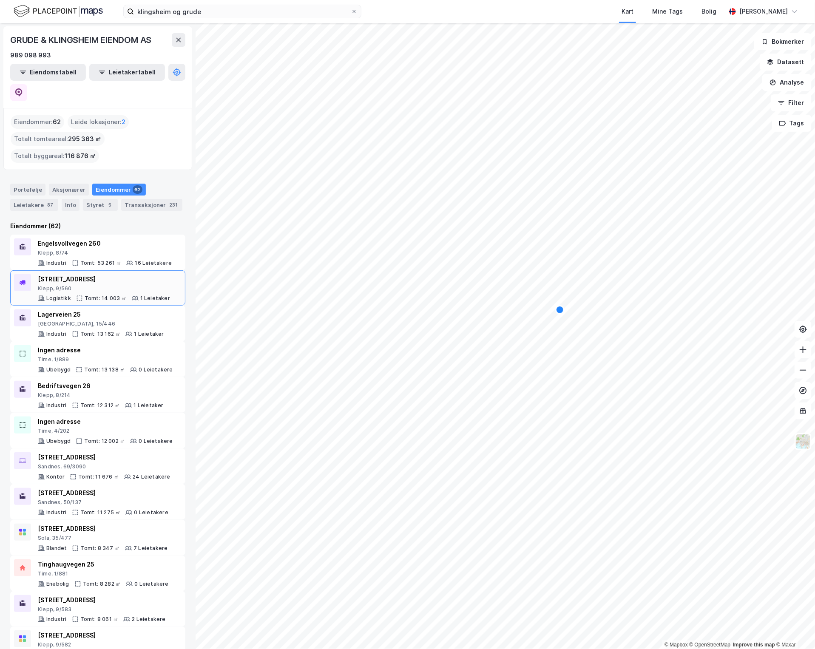
click at [110, 295] on div "Tomt: 14 003 ㎡" at bounding box center [106, 298] width 42 height 7
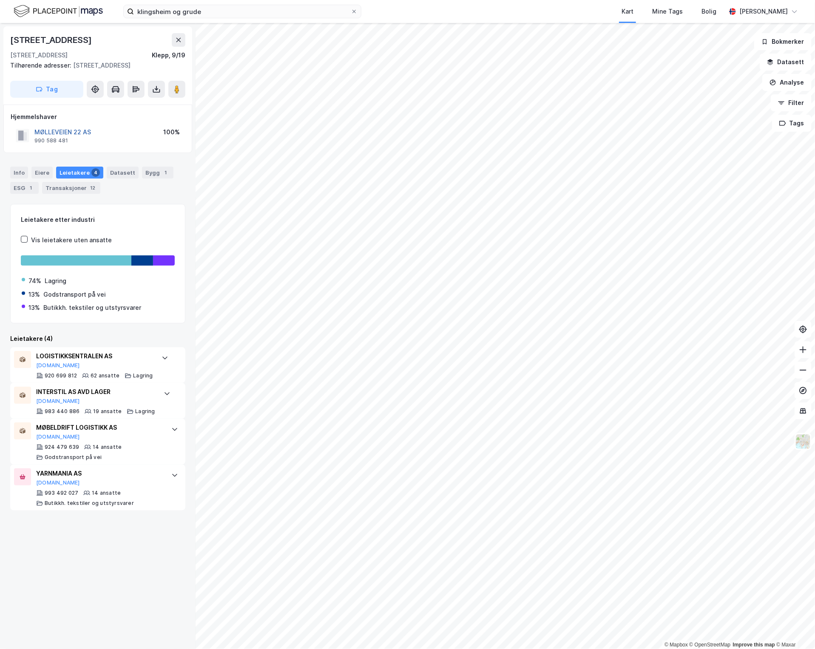
click at [0, 0] on button "MØLLEVEIEN 22 AS" at bounding box center [0, 0] width 0 height 0
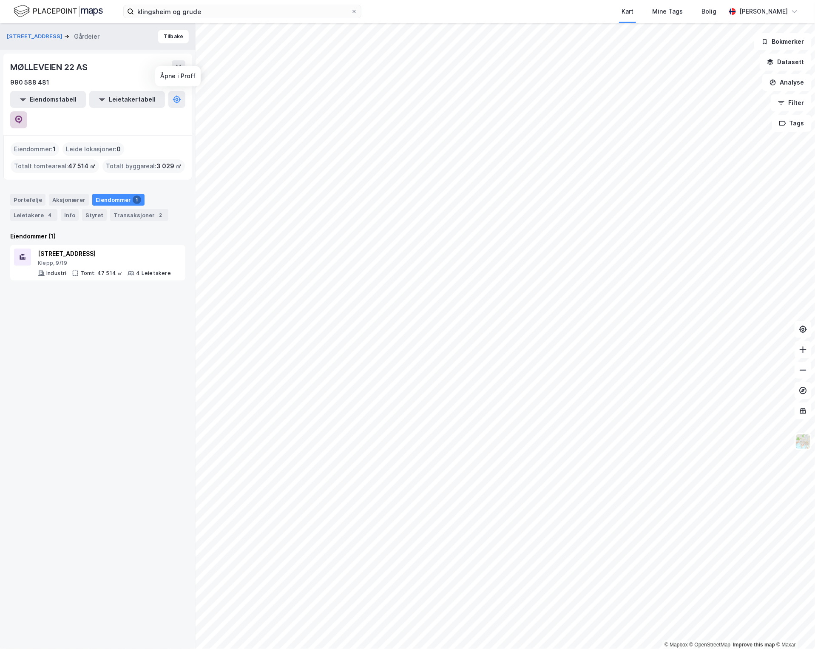
click at [23, 116] on icon at bounding box center [18, 120] width 7 height 9
click at [105, 249] on div "Møllevegen 22 Klepp, 9/19 Industri Tomt: 47 514 ㎡ 4 Leietakere" at bounding box center [104, 263] width 133 height 28
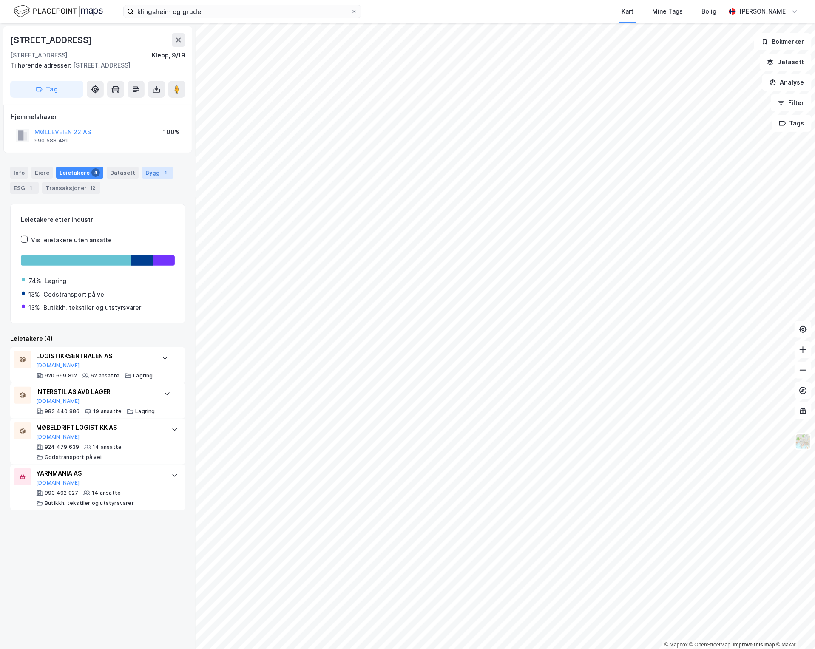
click at [150, 173] on div "Bygg 1" at bounding box center [157, 173] width 31 height 12
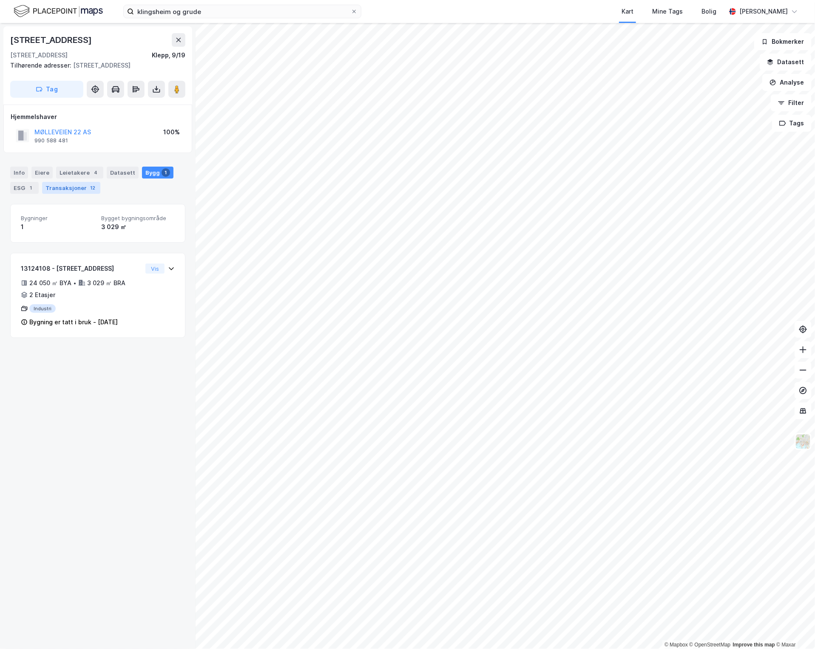
click at [77, 190] on div "Transaksjoner 12" at bounding box center [71, 188] width 58 height 12
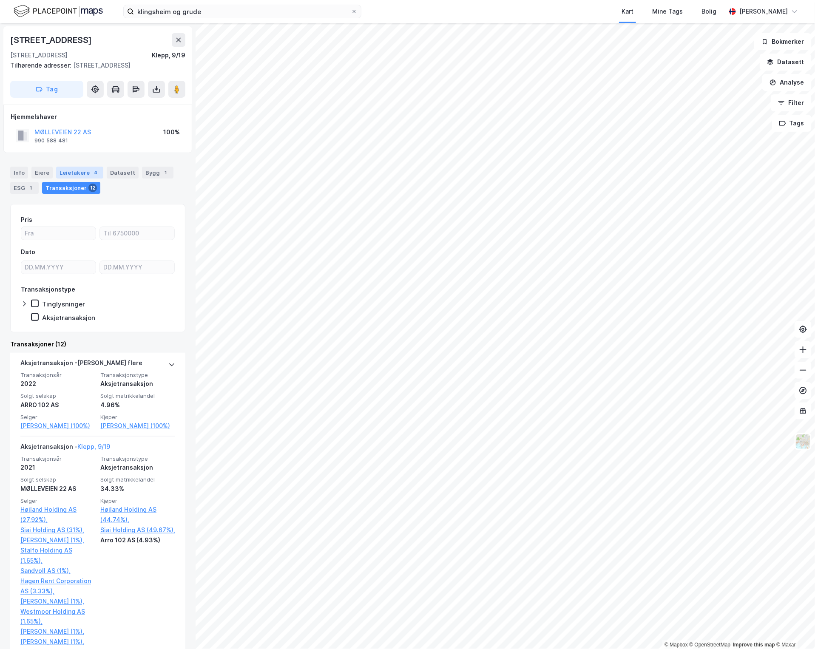
click at [86, 169] on div "Leietakere 4" at bounding box center [79, 173] width 47 height 12
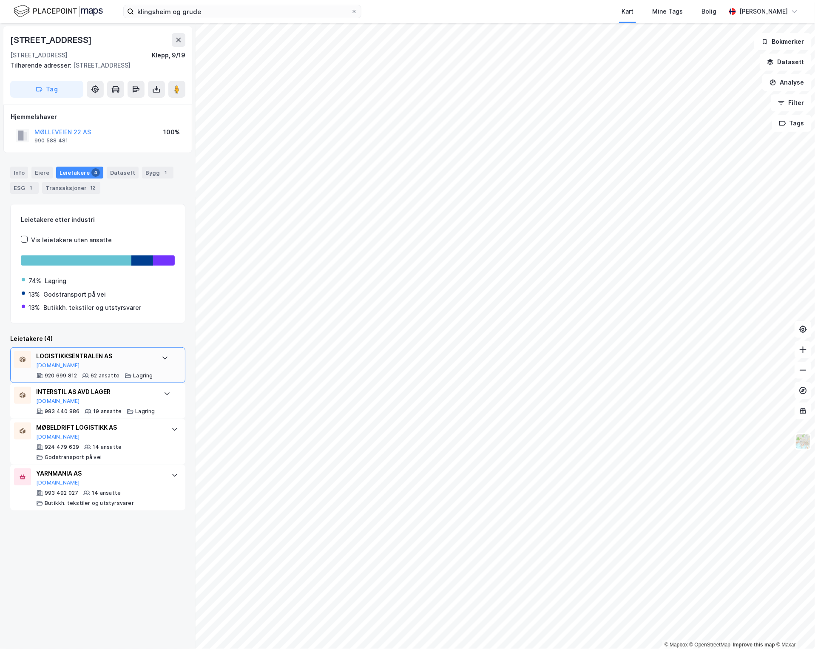
click at [129, 376] on div "Lagring" at bounding box center [139, 375] width 28 height 7
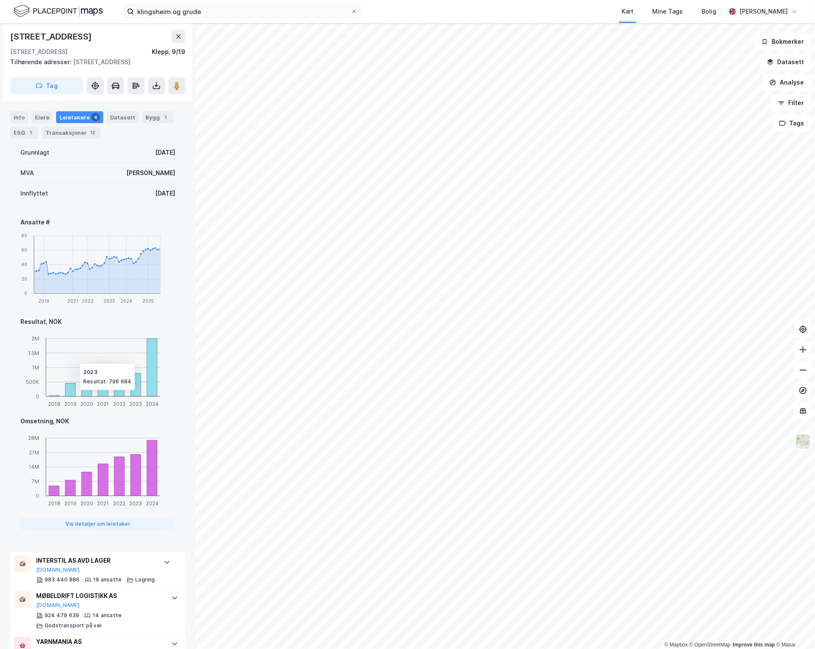
scroll to position [305, 0]
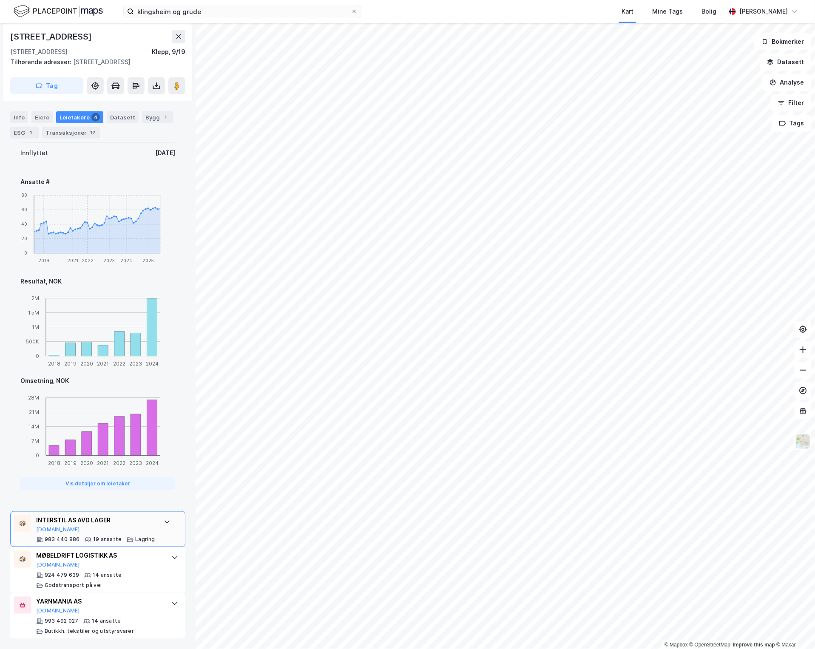
click at [128, 536] on div "INTERSTIL AS AVD LAGER Brreg.no 983 440 886 19 ansatte Lagring" at bounding box center [95, 529] width 119 height 28
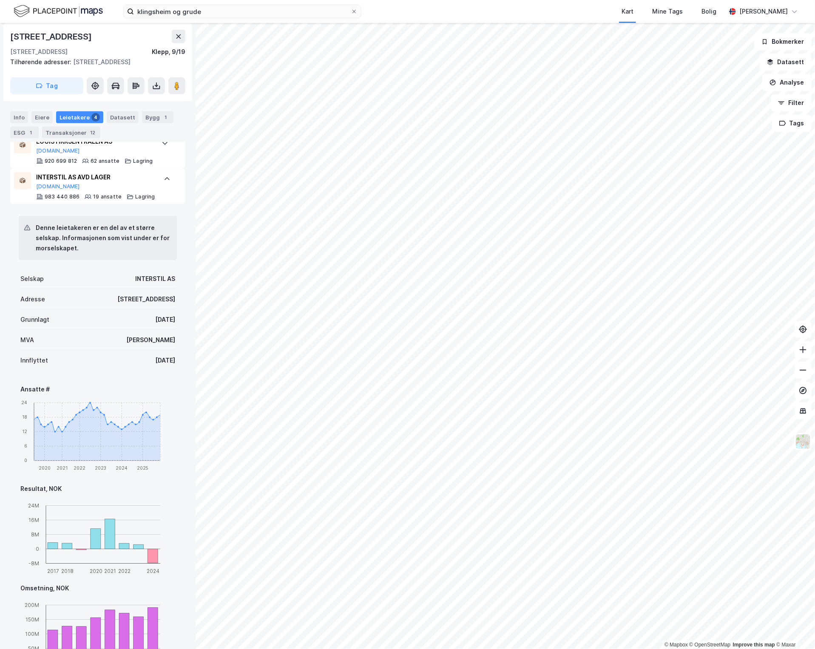
scroll to position [386, 0]
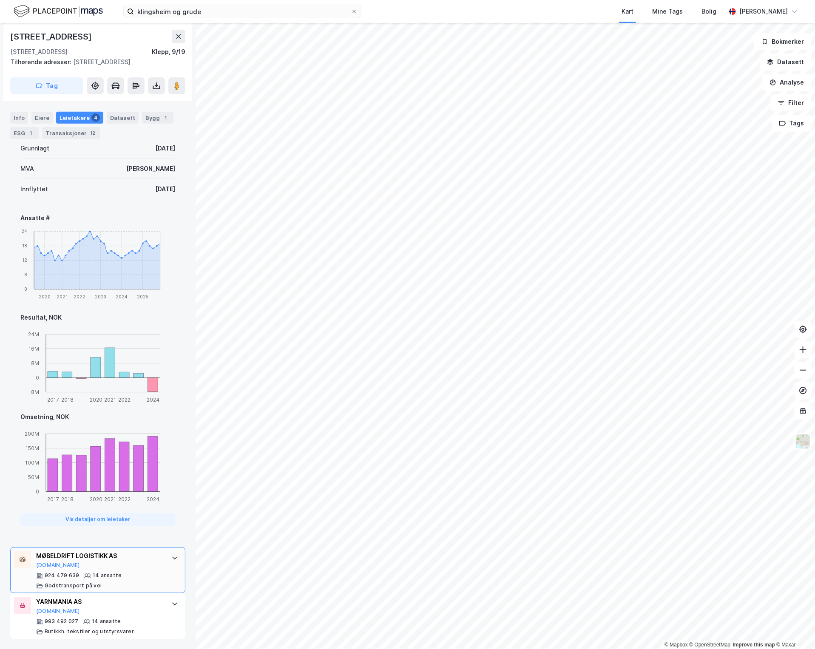
click at [133, 570] on div "MØBELDRIFT LOGISTIKK AS Proff.no 924 479 639 14 ansatte Godstransport på vei" at bounding box center [99, 570] width 127 height 38
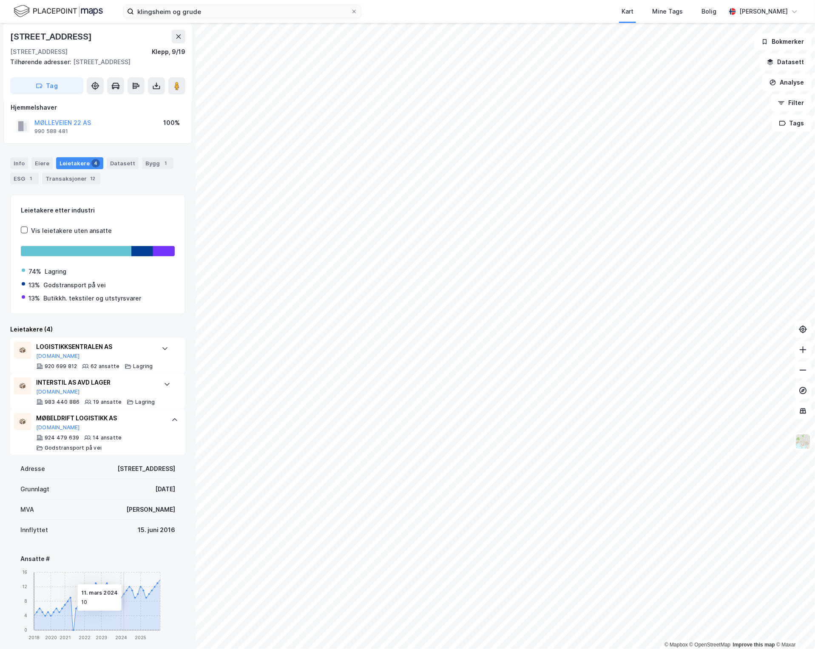
scroll to position [0, 0]
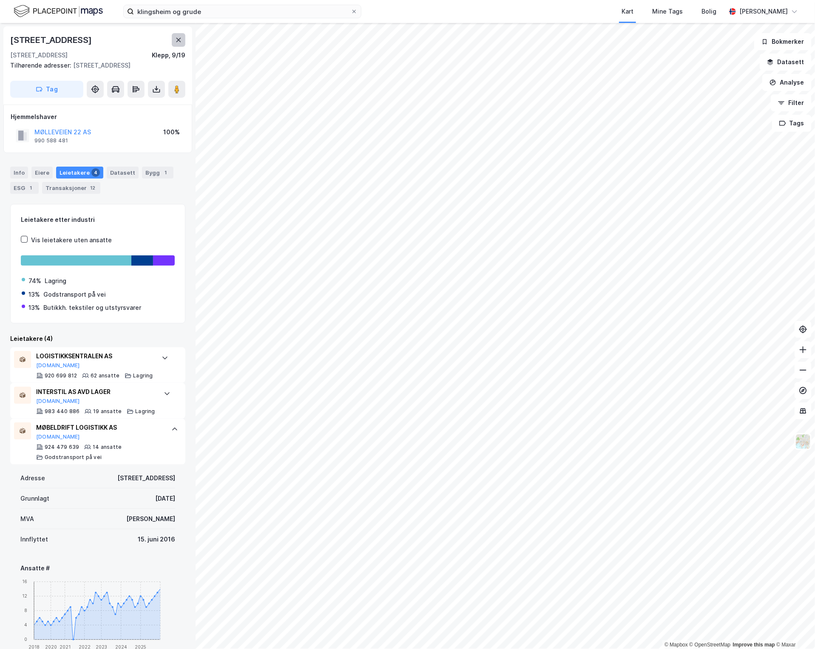
click at [177, 45] on button at bounding box center [179, 40] width 14 height 14
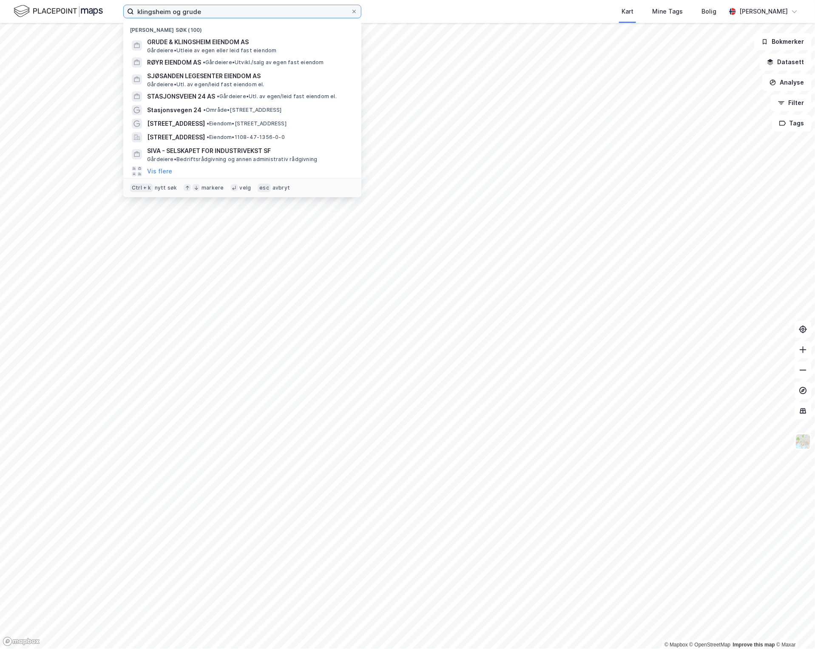
click at [203, 15] on input "klingsheim og grude" at bounding box center [242, 11] width 217 height 13
click at [219, 42] on span "GRUDE & KLINGSHEIM EIENDOM AS" at bounding box center [249, 42] width 204 height 10
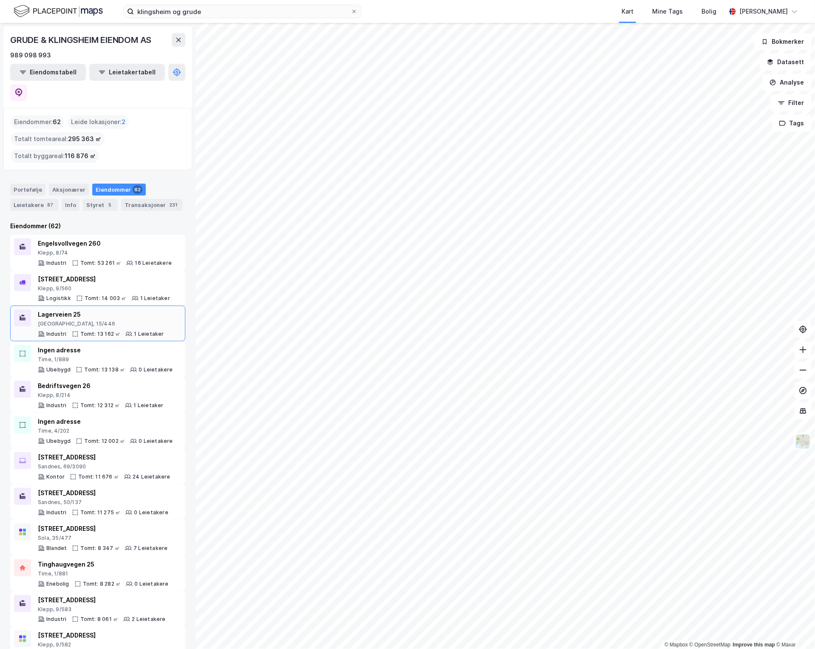
click at [125, 309] on div "Lagerveien 25 Stavanger, 15/446 Industri Tomt: 13 162 ㎡ 1 Leietaker" at bounding box center [101, 323] width 126 height 28
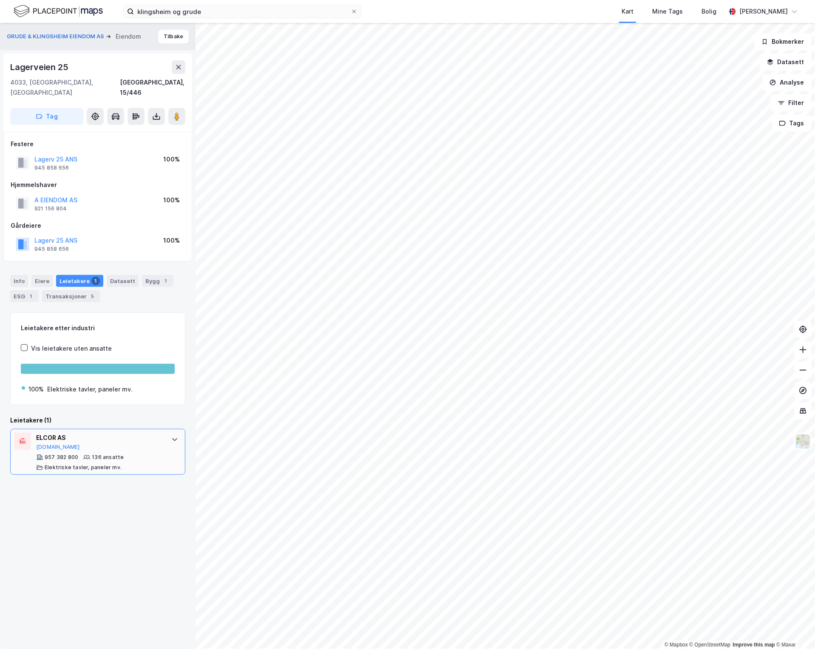
click at [149, 454] on div "957 382 800 136 ansatte Elektriske tavler, paneler mv." at bounding box center [99, 462] width 127 height 17
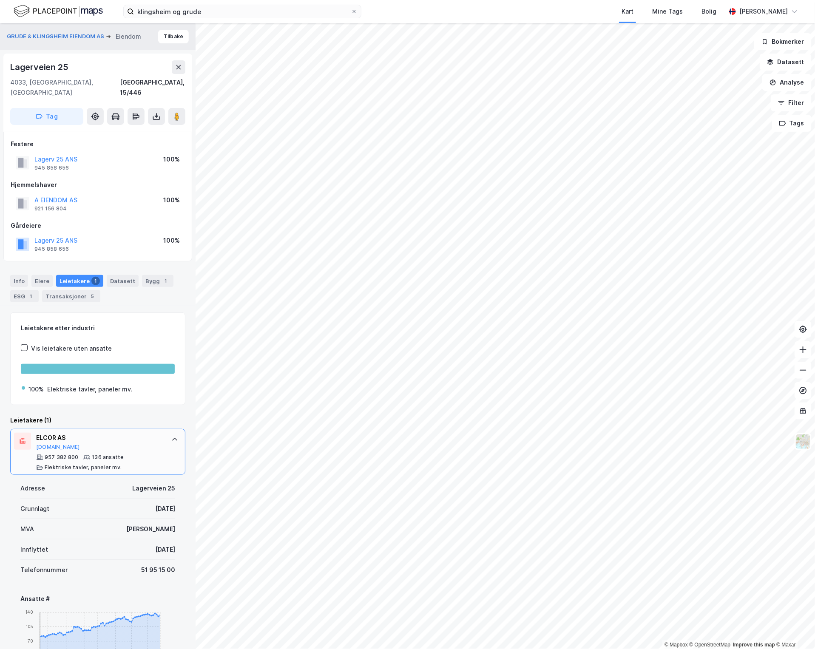
scroll to position [248, 0]
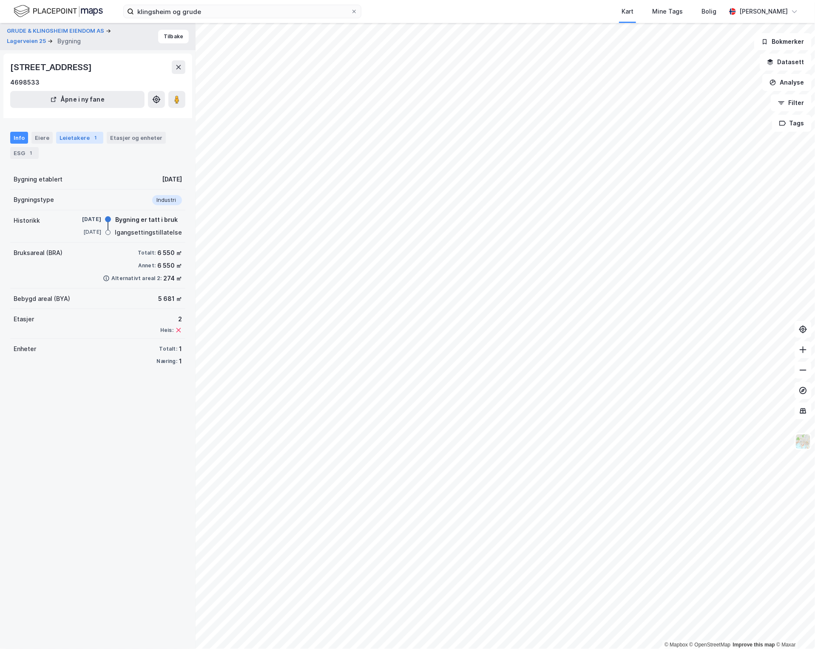
click at [93, 139] on div "1" at bounding box center [95, 137] width 9 height 9
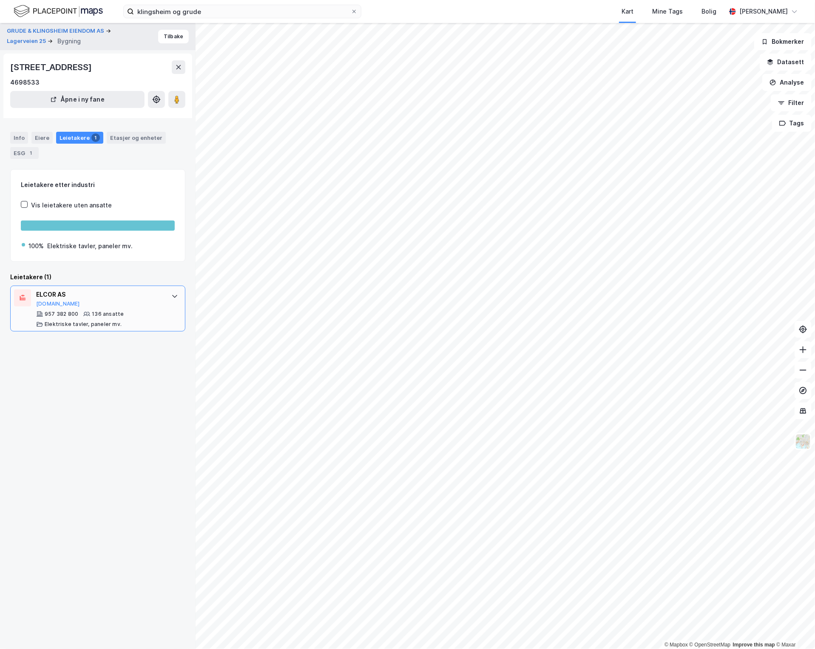
click at [144, 307] on div "ELCOR AS Proff.no 957 382 800 136 ansatte Elektriske tavler, paneler mv." at bounding box center [99, 308] width 127 height 38
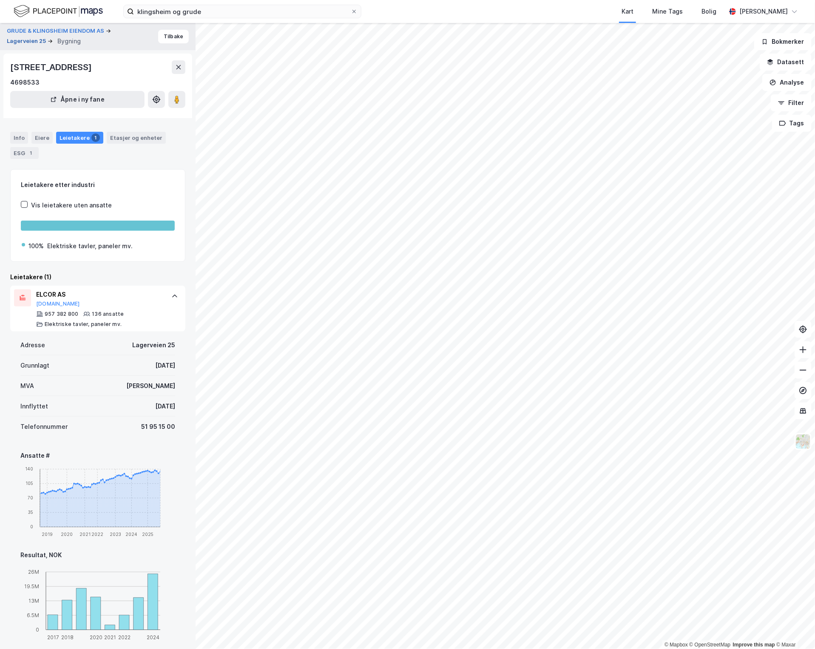
click at [31, 41] on button "Lagerveien 25" at bounding box center [27, 41] width 41 height 9
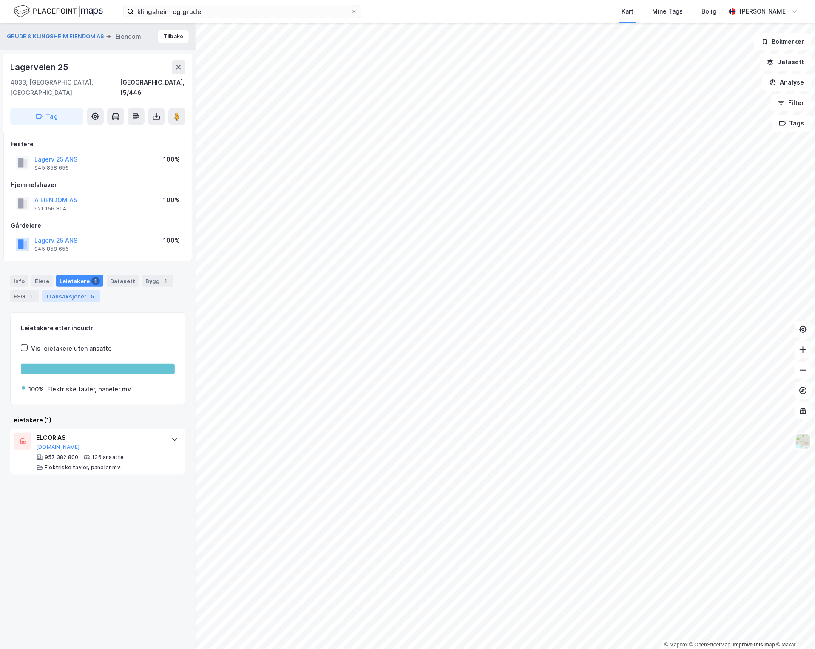
click at [94, 290] on div "Transaksjoner 5" at bounding box center [71, 296] width 58 height 12
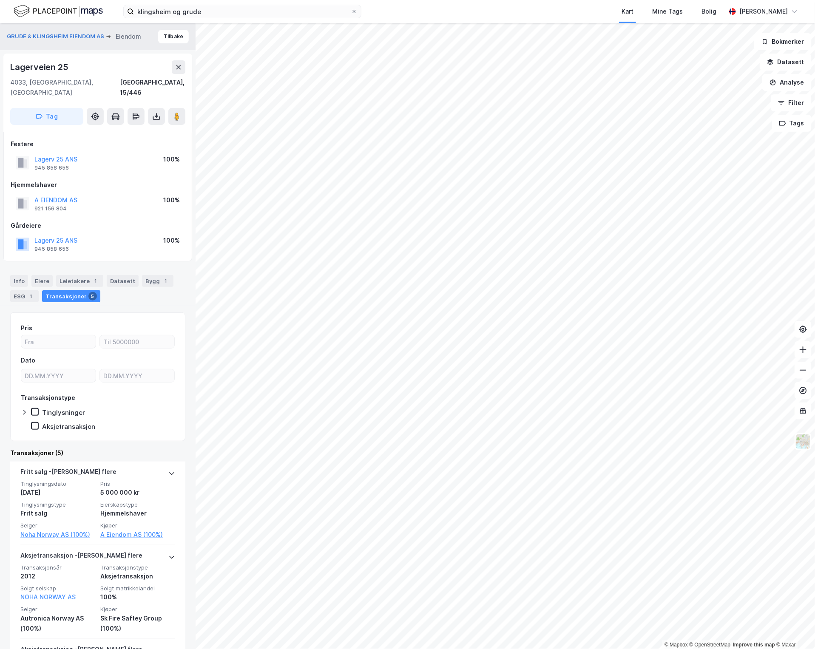
scroll to position [124, 0]
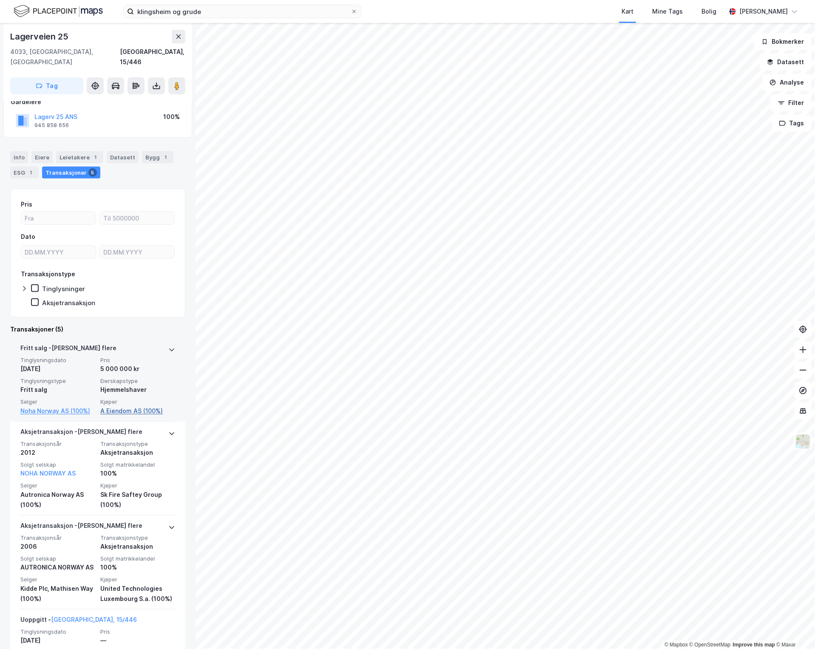
click at [116, 406] on link "A Eiendom AS (100%)" at bounding box center [137, 411] width 75 height 10
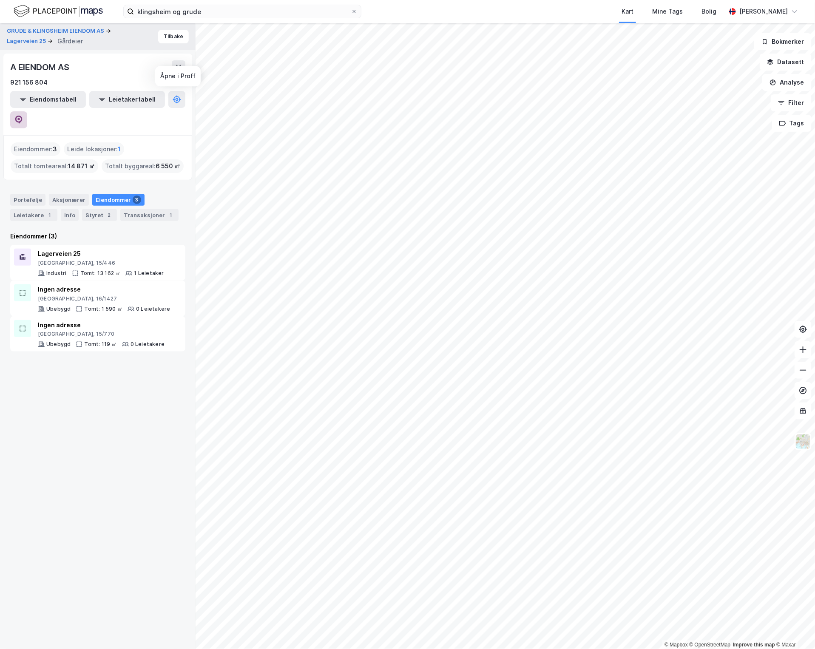
click at [23, 116] on icon at bounding box center [18, 120] width 9 height 9
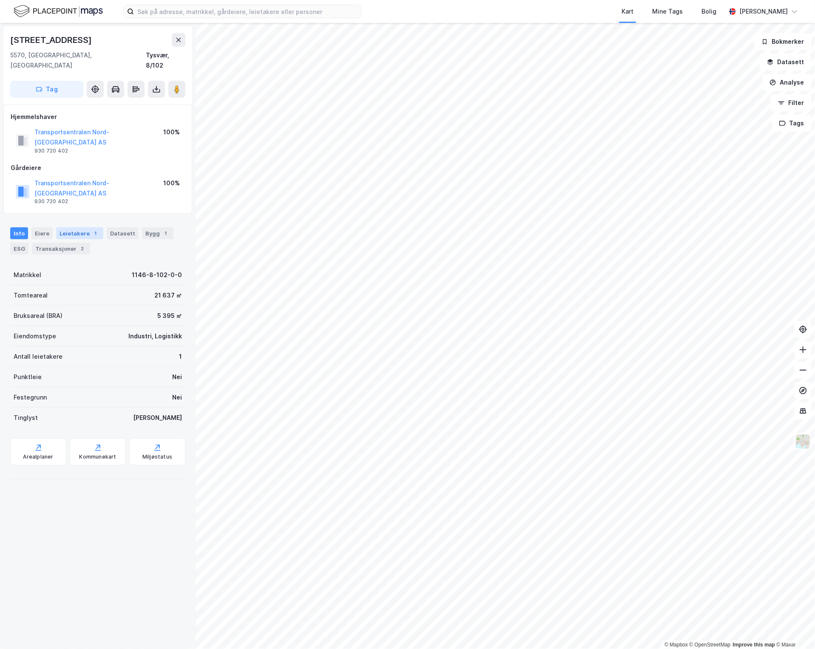
click at [81, 227] on div "Leietakere 1" at bounding box center [79, 233] width 47 height 12
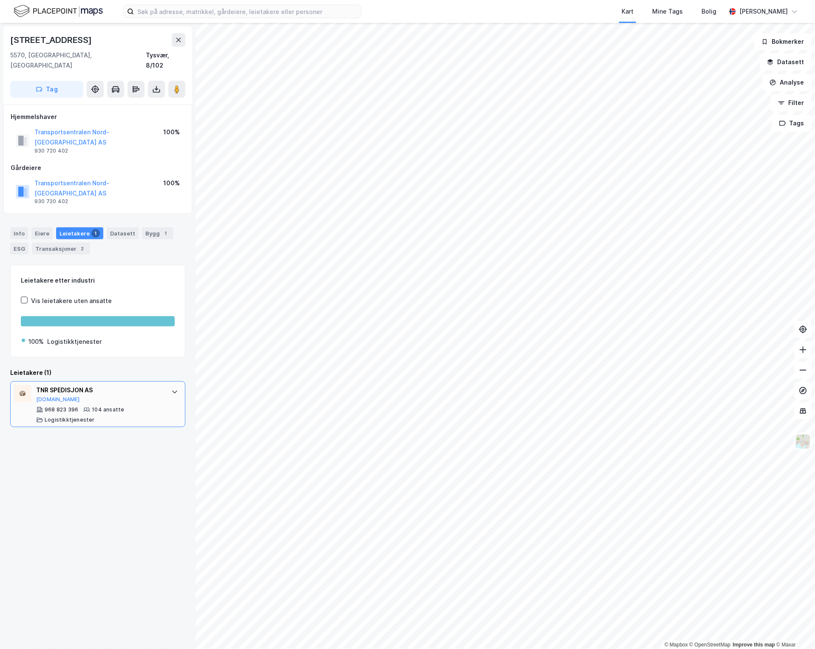
click at [120, 406] on div "104 ansatte" at bounding box center [108, 409] width 32 height 7
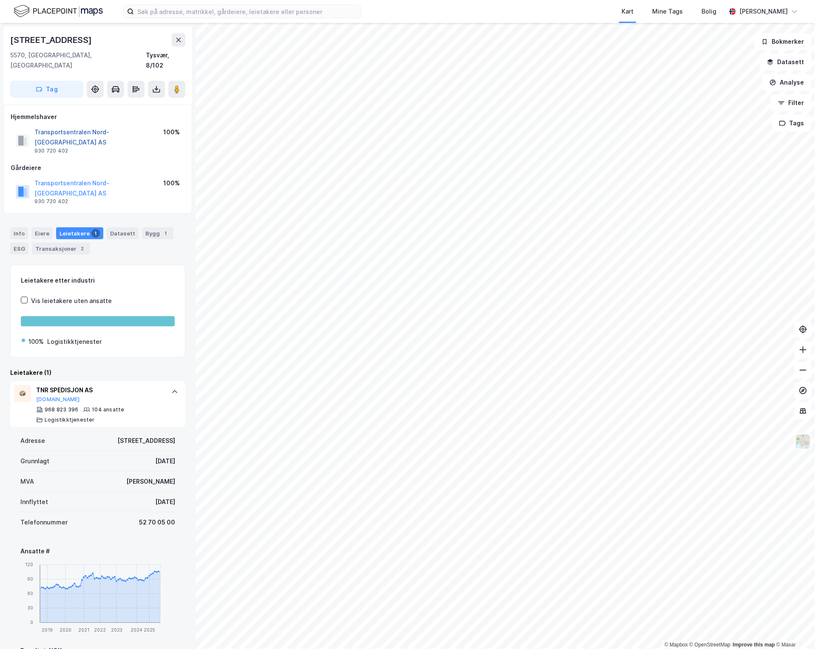
click at [0, 0] on button "Transportsentralen Nord-Rogaland AS" at bounding box center [0, 0] width 0 height 0
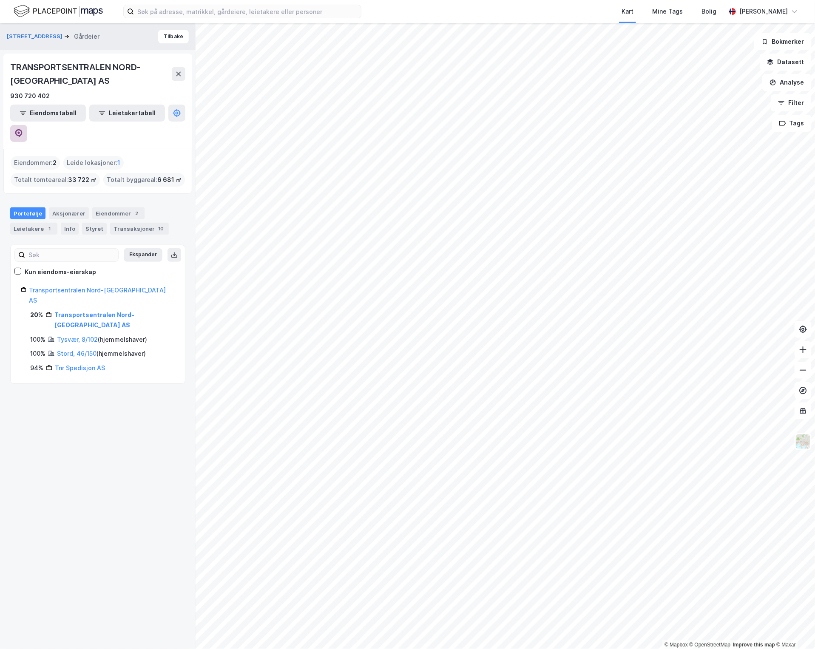
click at [23, 129] on icon at bounding box center [18, 133] width 7 height 9
click at [118, 207] on div "Eiendommer 2" at bounding box center [118, 213] width 52 height 12
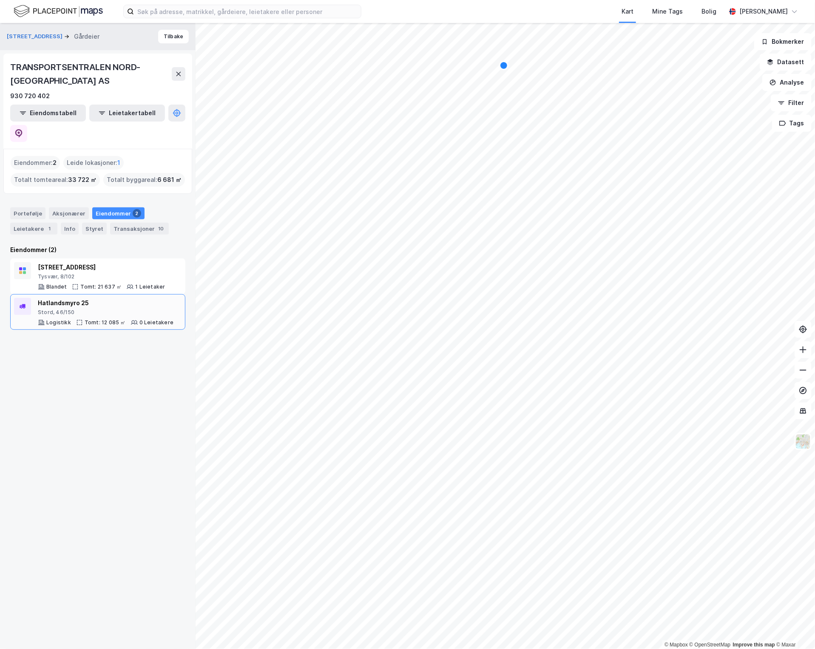
click at [101, 309] on div "Stord, 46/150" at bounding box center [106, 312] width 136 height 7
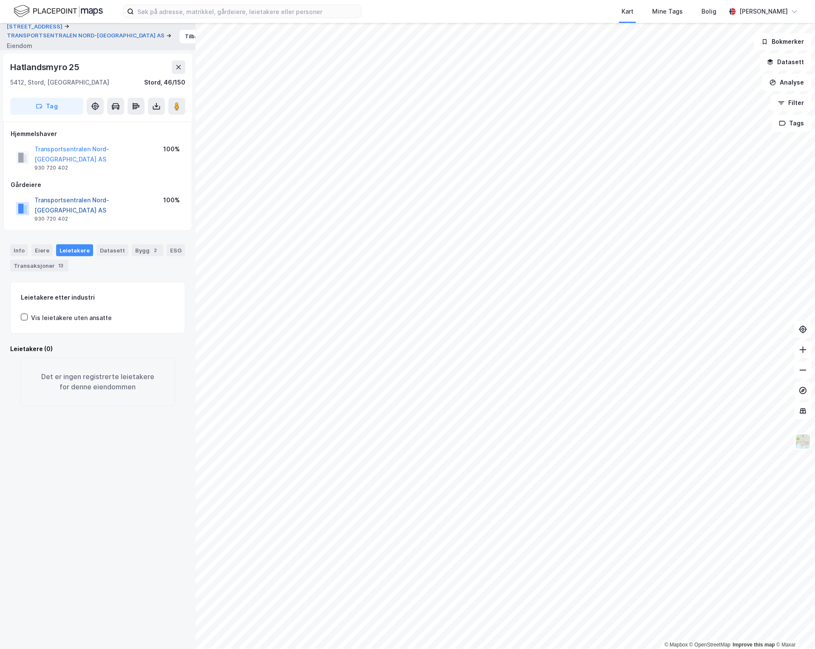
click at [0, 0] on button "Transportsentralen Nord-Rogaland AS" at bounding box center [0, 0] width 0 height 0
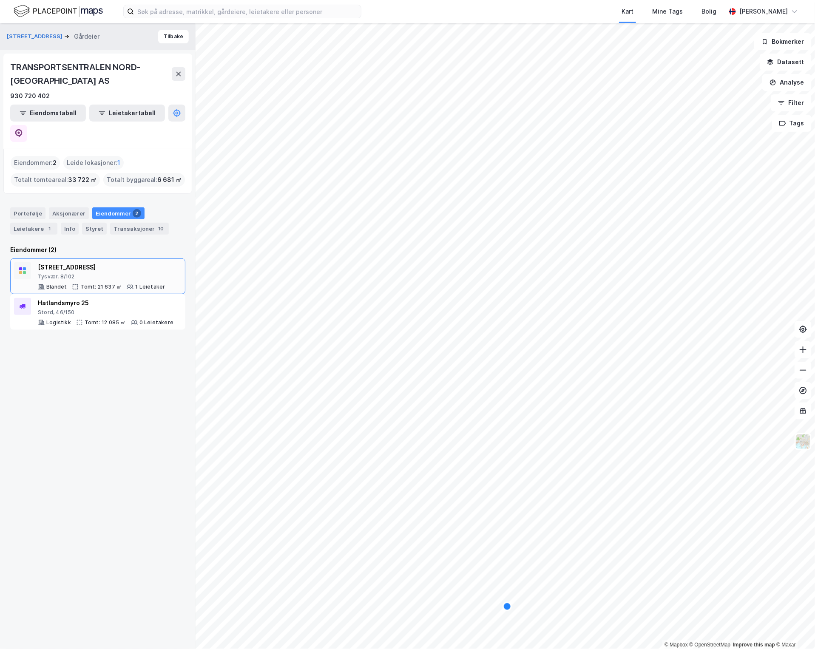
click at [103, 273] on div "Tysvær, 8/102" at bounding box center [101, 276] width 127 height 7
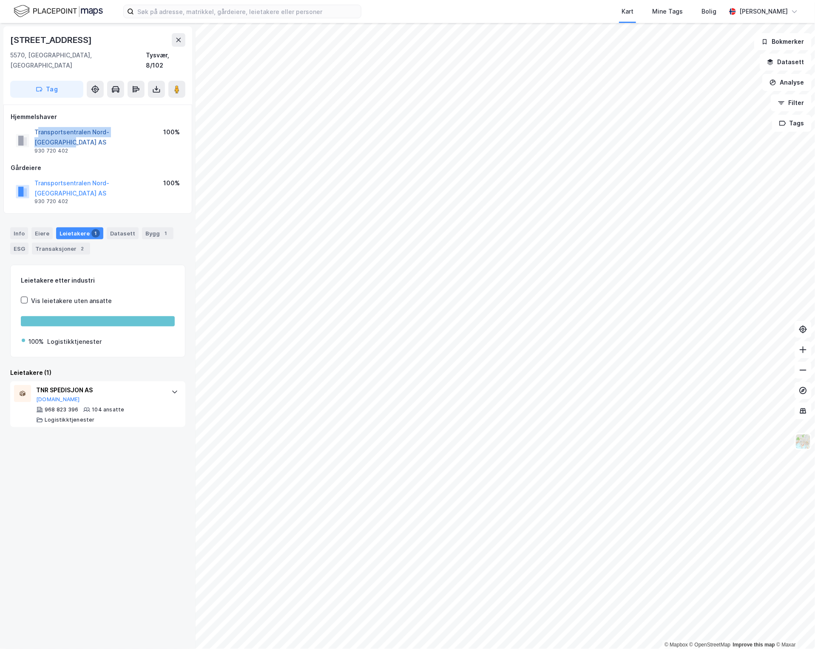
drag, startPoint x: 150, startPoint y: 123, endPoint x: 37, endPoint y: 121, distance: 112.2
click at [37, 125] on div "Transportsentralen Nord-Rogaland AS 930 720 402 100%" at bounding box center [98, 140] width 174 height 31
click at [152, 459] on div "Eikeskogvegen 18 5570, Aksdal, Rogaland Tysvær, 8/102 Tag Hjemmelshaver Transpo…" at bounding box center [98, 336] width 196 height 626
drag, startPoint x: 145, startPoint y: 126, endPoint x: 34, endPoint y: 126, distance: 110.1
click at [34, 126] on div "Transportsentralen Nord-Rogaland AS 930 720 402 100%" at bounding box center [98, 140] width 174 height 31
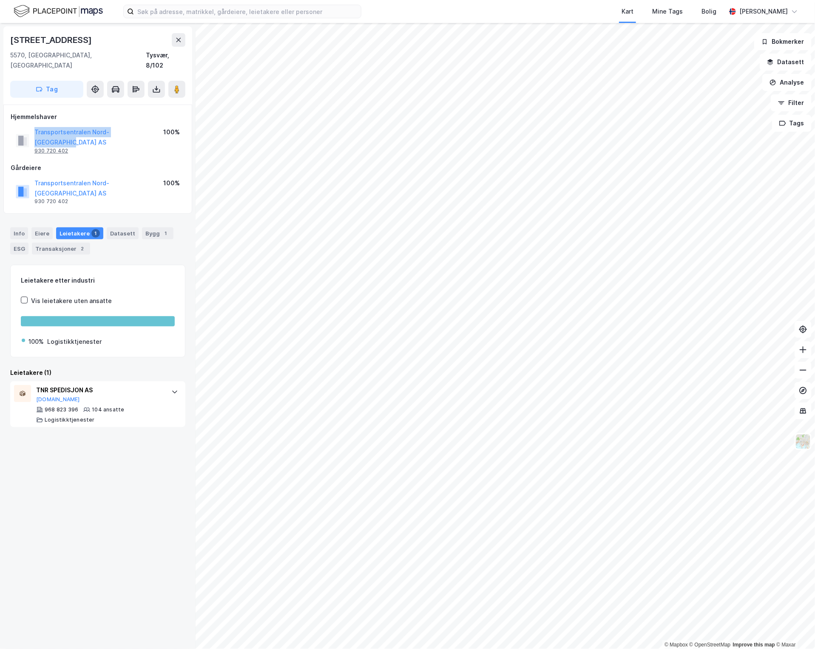
copy button "Transportsentralen Nord-Rogaland AS"
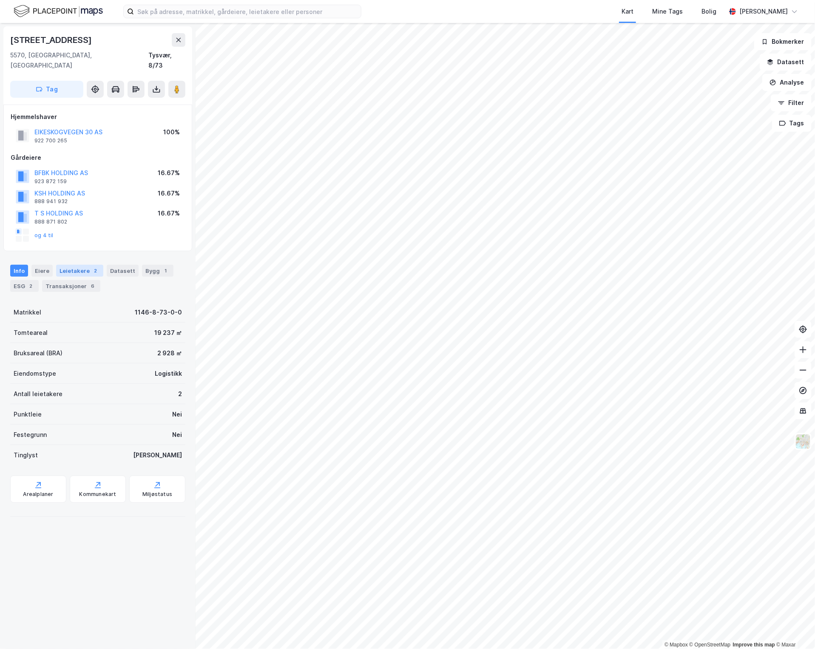
click at [91, 266] on div "2" at bounding box center [95, 270] width 9 height 9
